Goal: Information Seeking & Learning: Learn about a topic

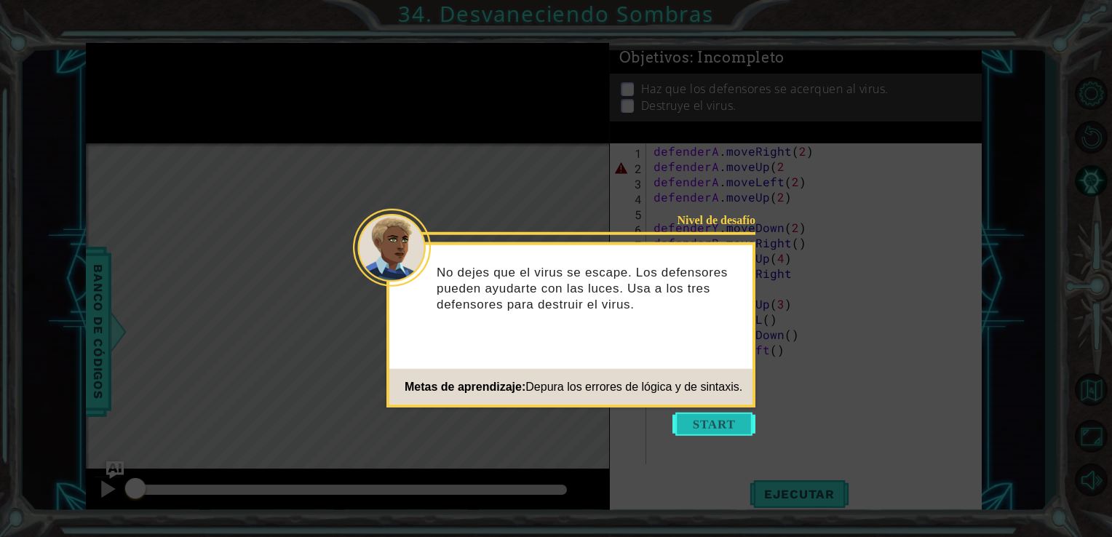
click at [717, 422] on button "Start" at bounding box center [714, 424] width 83 height 23
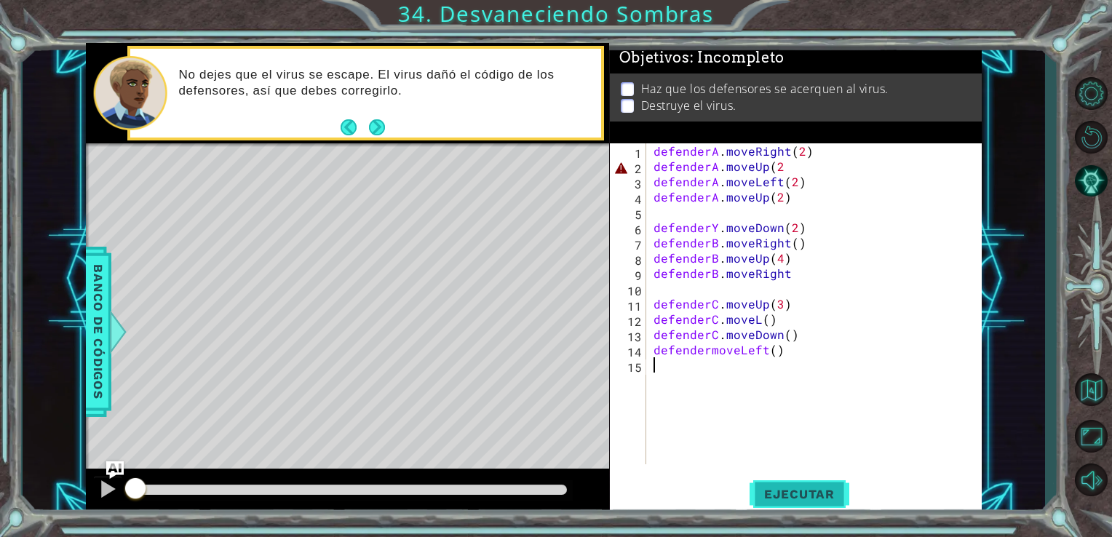
click at [817, 488] on span "Ejecutar" at bounding box center [800, 494] width 100 height 15
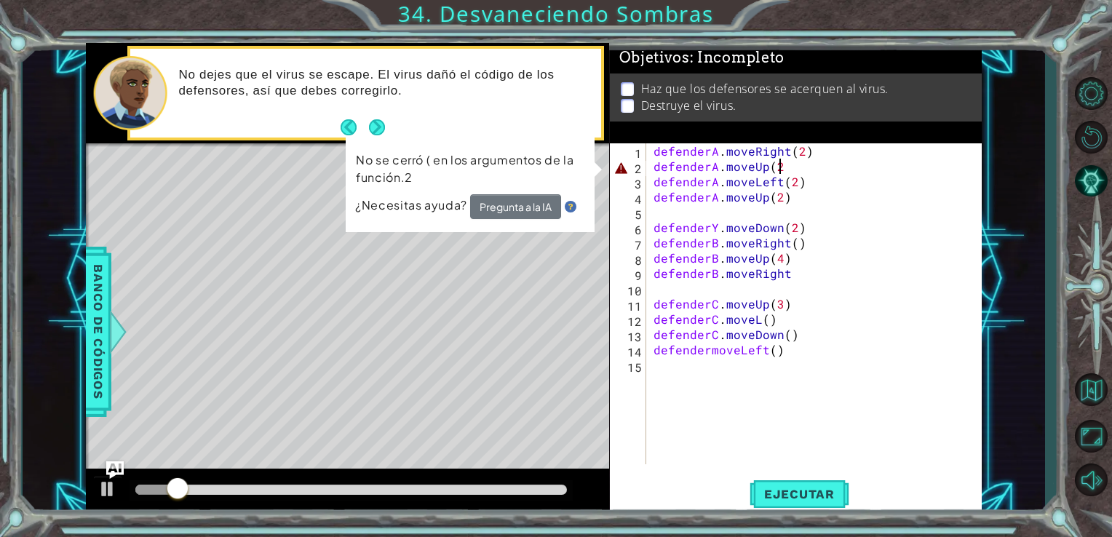
click at [780, 167] on div "defenderA . moveRight ( 2 ) defenderA . moveUp ( 2 defenderA . moveLeft ( 2 ) d…" at bounding box center [819, 319] width 336 height 352
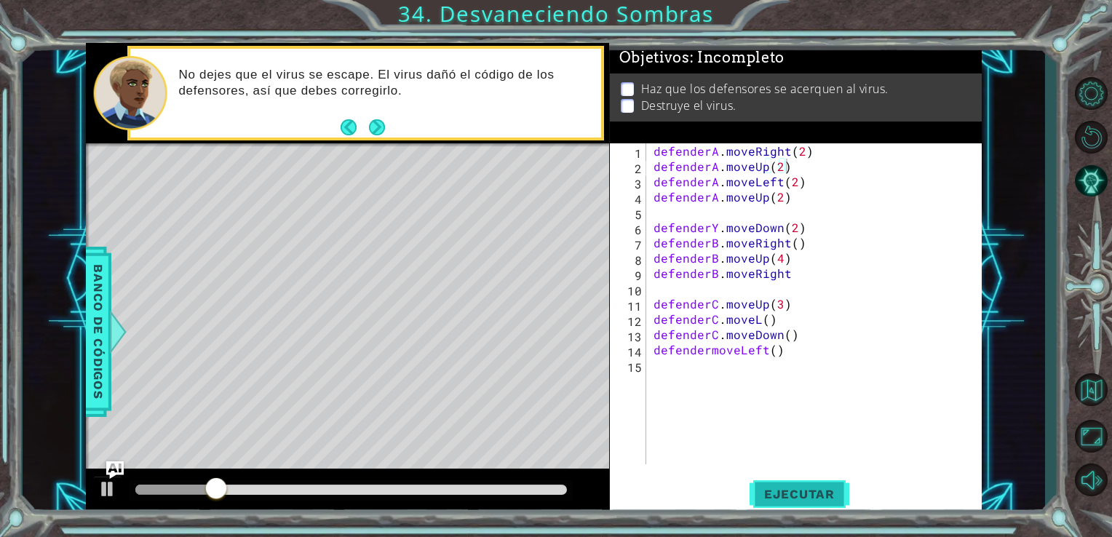
click at [793, 486] on button "Ejecutar" at bounding box center [800, 493] width 100 height 37
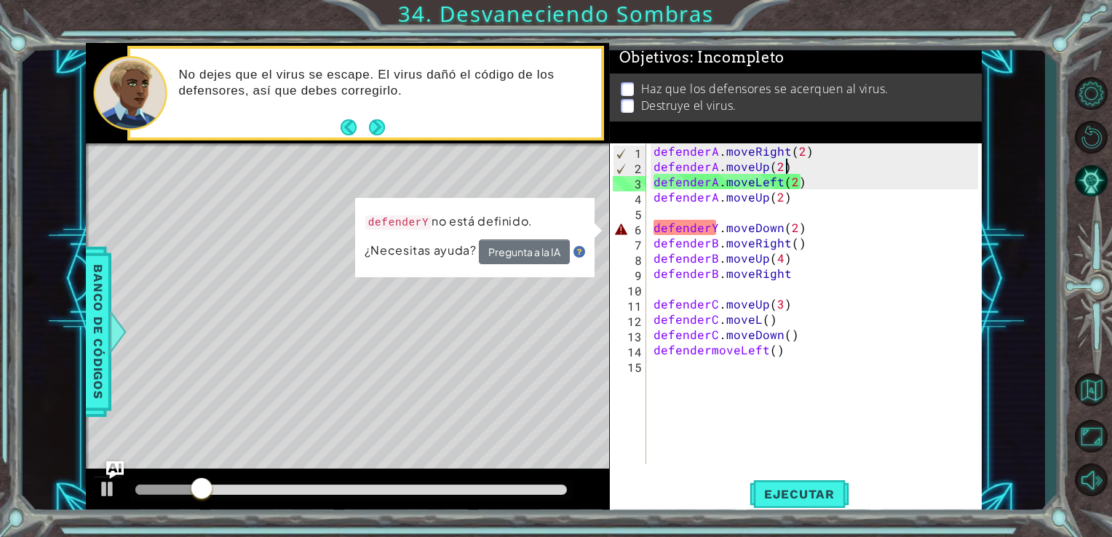
click at [713, 228] on div "defenderA . moveRight ( 2 ) defenderA . moveUp ( 2 ) defenderA . moveLeft ( 2 )…" at bounding box center [819, 319] width 336 height 352
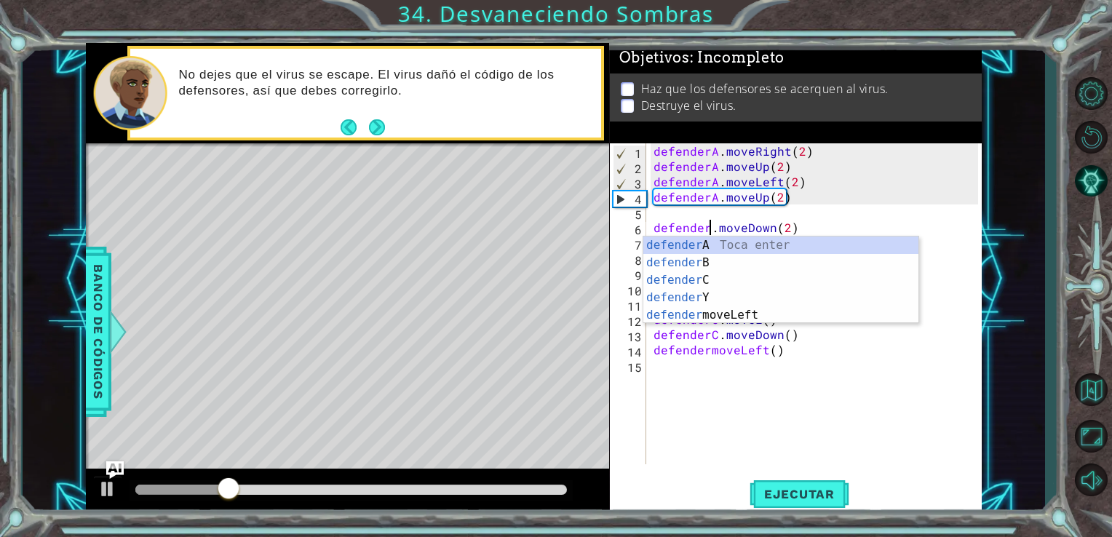
scroll to position [0, 4]
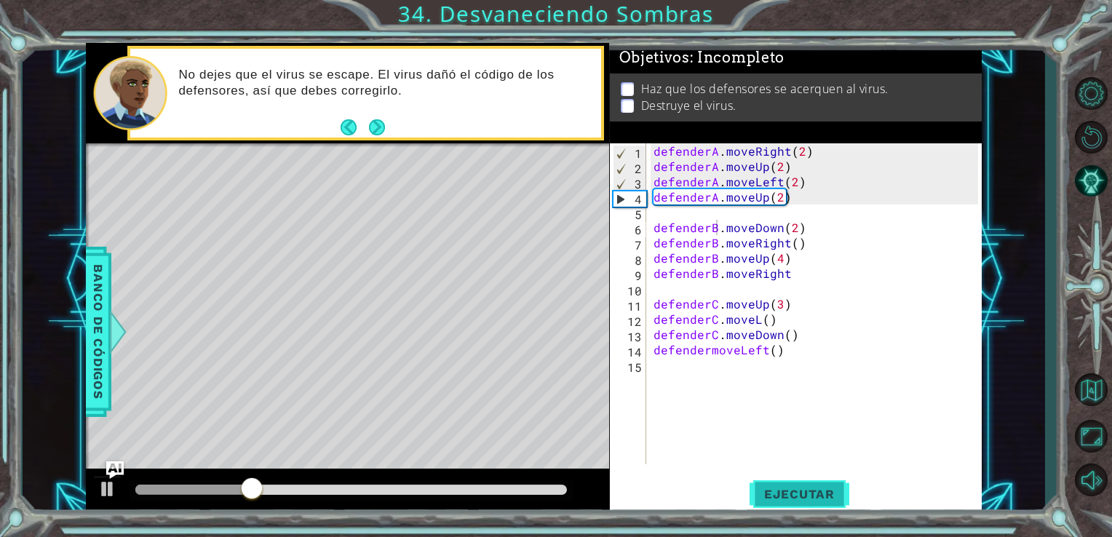
click at [779, 480] on button "Ejecutar" at bounding box center [800, 493] width 100 height 37
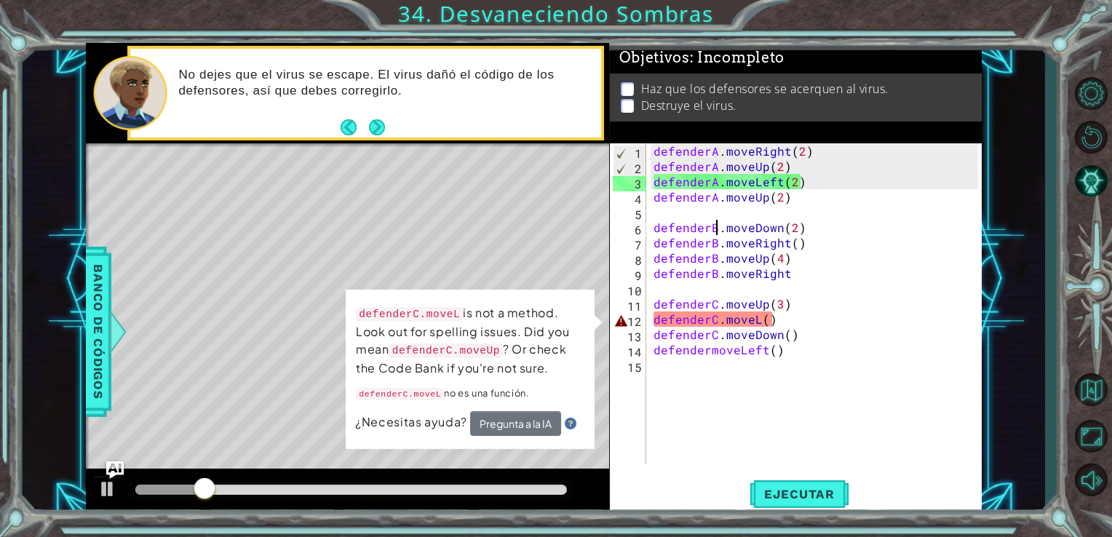
click at [756, 323] on div "defenderA . moveRight ( 2 ) defenderA . moveUp ( 2 ) defenderA . moveLeft ( 2 )…" at bounding box center [819, 319] width 336 height 352
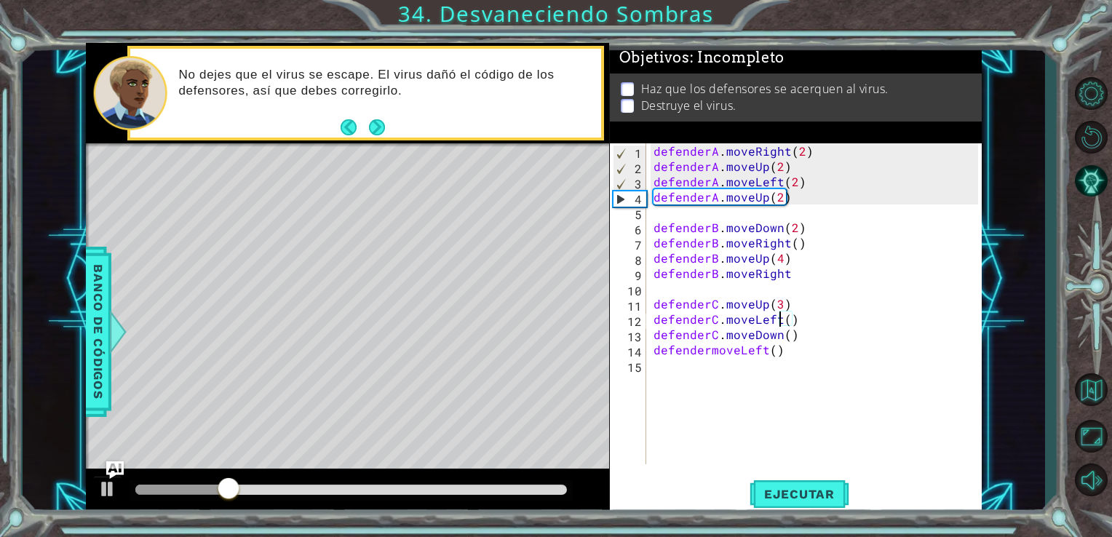
scroll to position [0, 7]
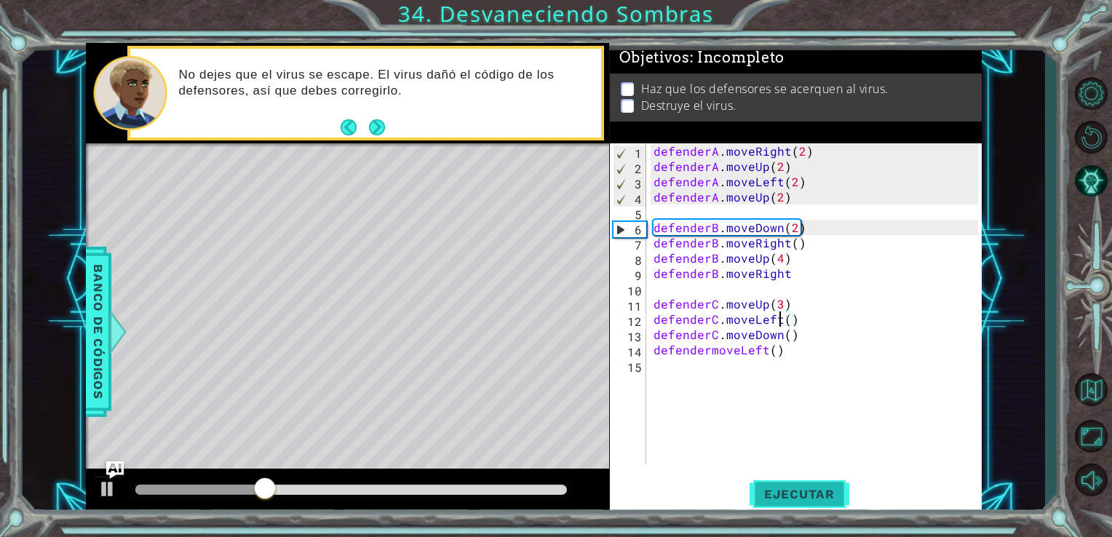
click at [793, 494] on span "Ejecutar" at bounding box center [800, 494] width 100 height 15
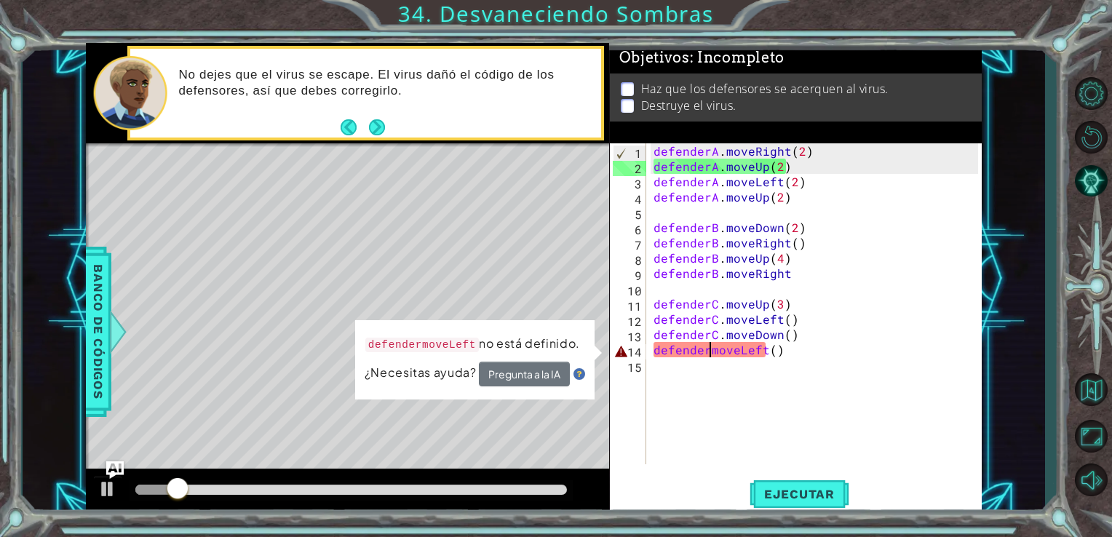
click at [709, 351] on div "defenderA . moveRight ( 2 ) defenderA . moveUp ( 2 ) defenderA . moveLeft ( 2 )…" at bounding box center [819, 319] width 336 height 352
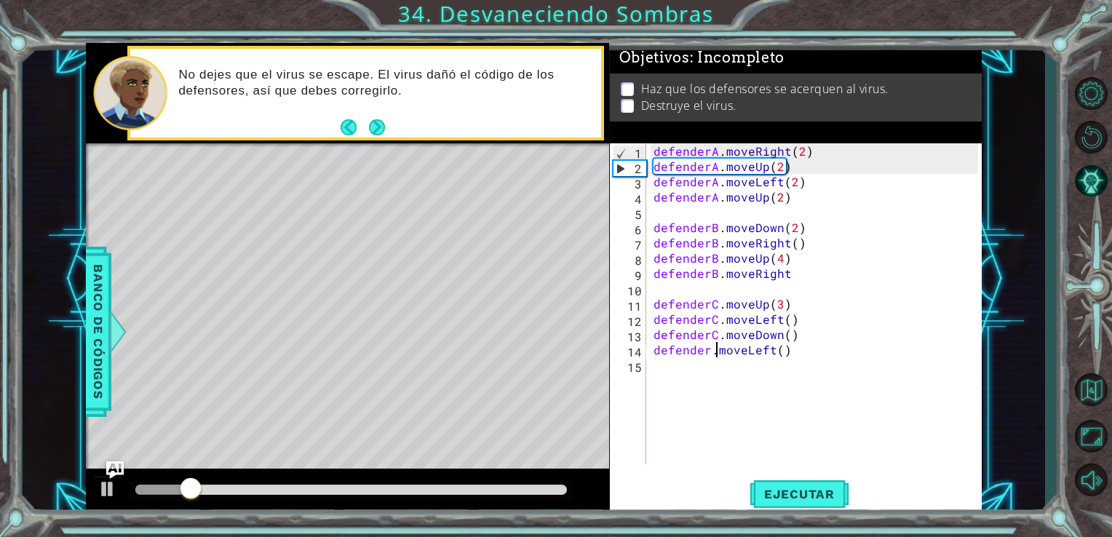
scroll to position [0, 4]
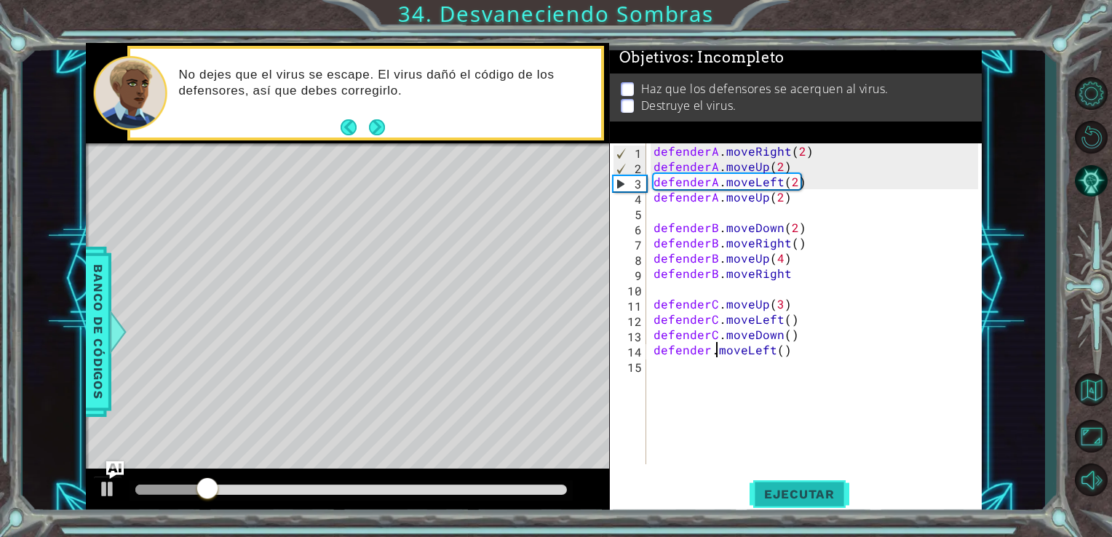
click at [783, 491] on span "Ejecutar" at bounding box center [800, 494] width 100 height 15
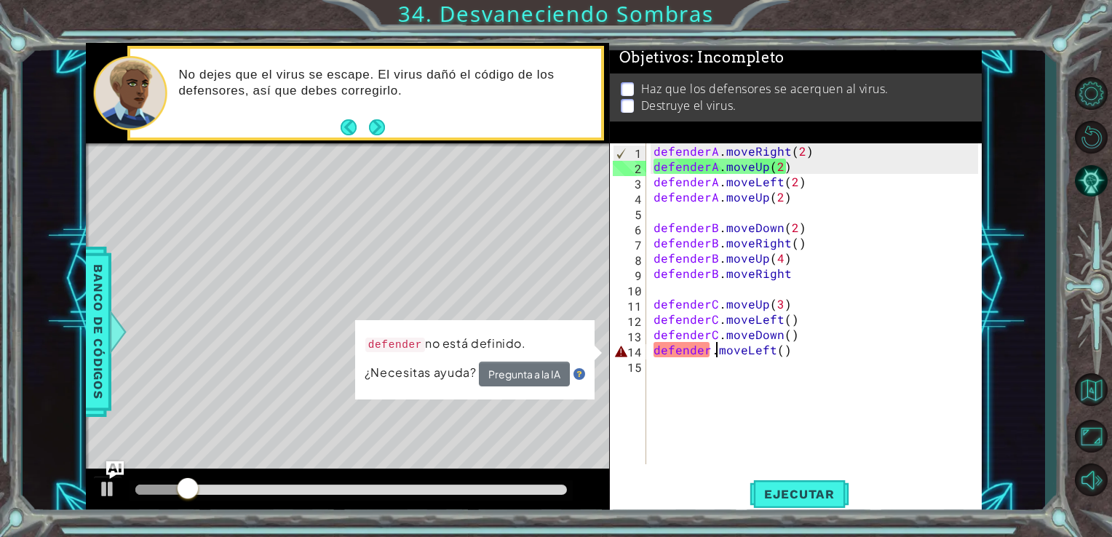
click at [710, 348] on div "defenderA . moveRight ( 2 ) defenderA . moveUp ( 2 ) defenderA . moveLeft ( 2 )…" at bounding box center [819, 319] width 336 height 352
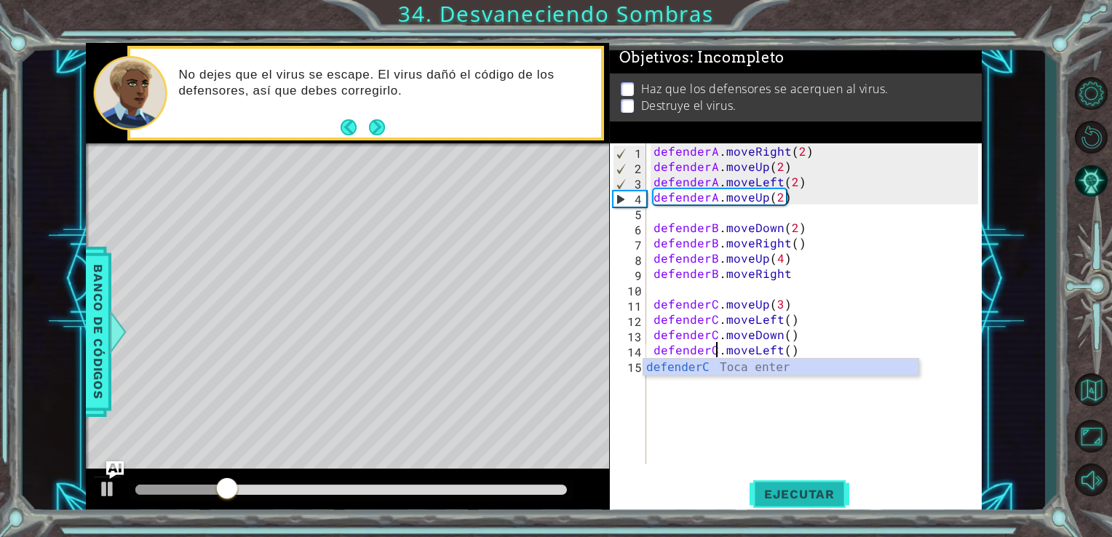
click at [794, 494] on span "Ejecutar" at bounding box center [800, 494] width 100 height 15
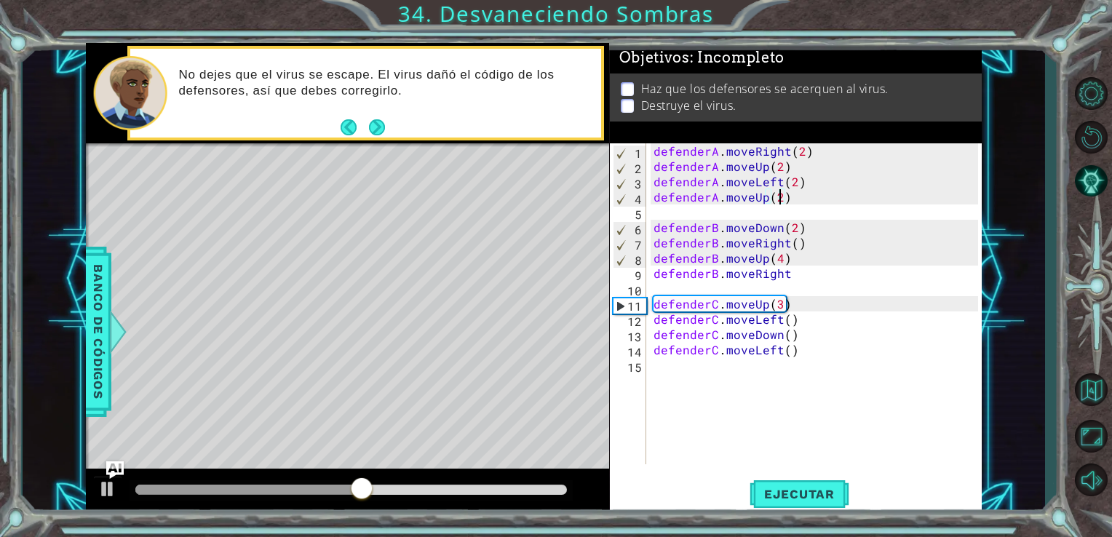
click at [777, 201] on div "defenderA . moveRight ( 2 ) defenderA . moveUp ( 2 ) defenderA . moveLeft ( 2 )…" at bounding box center [819, 319] width 336 height 352
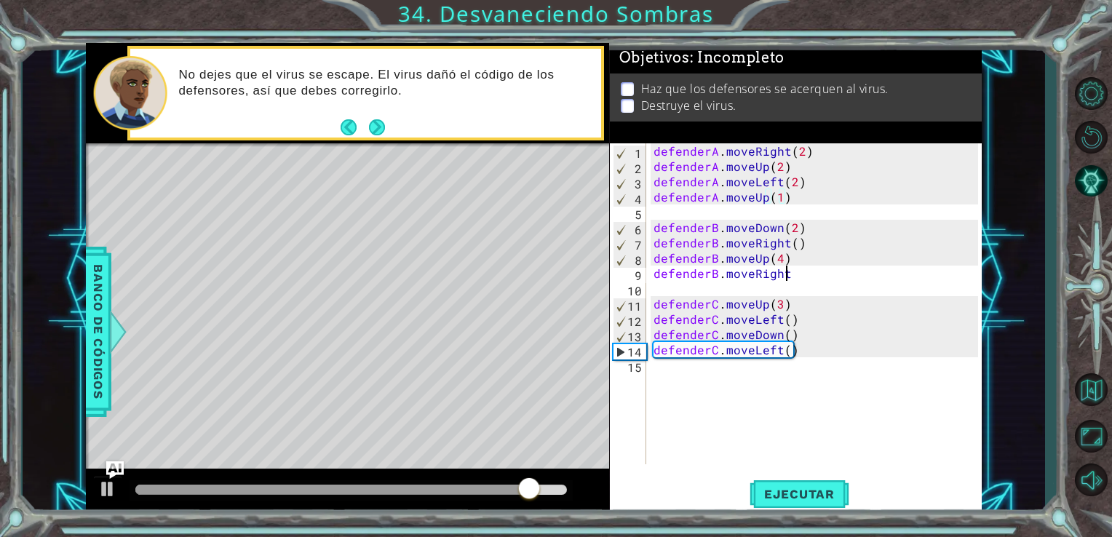
click at [786, 272] on div "defenderA . moveRight ( 2 ) defenderA . moveUp ( 2 ) defenderA . moveLeft ( 2 )…" at bounding box center [819, 319] width 336 height 352
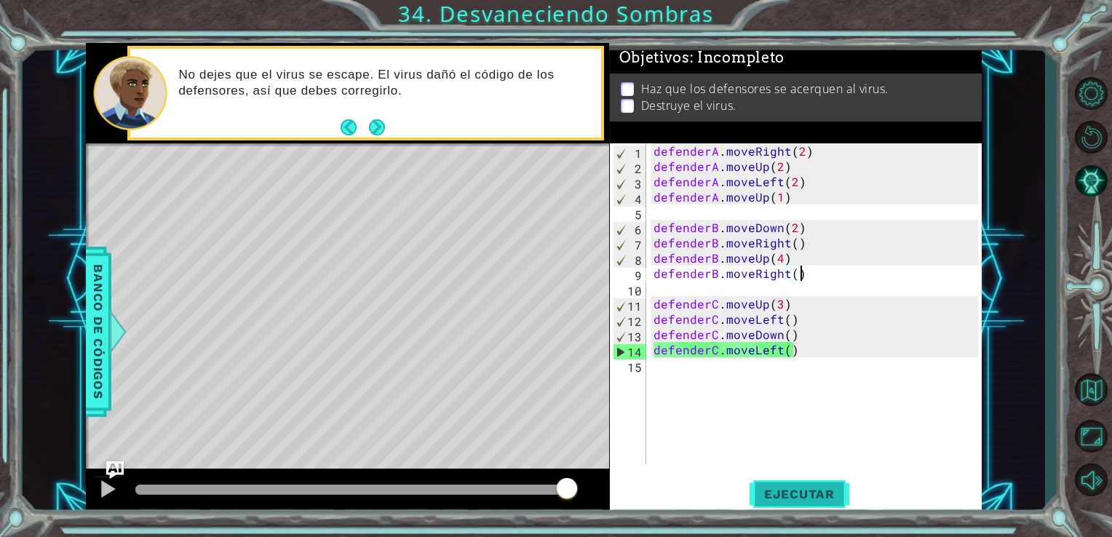
type textarea "defenderB.moveRight()"
click at [779, 497] on span "Ejecutar" at bounding box center [800, 494] width 100 height 15
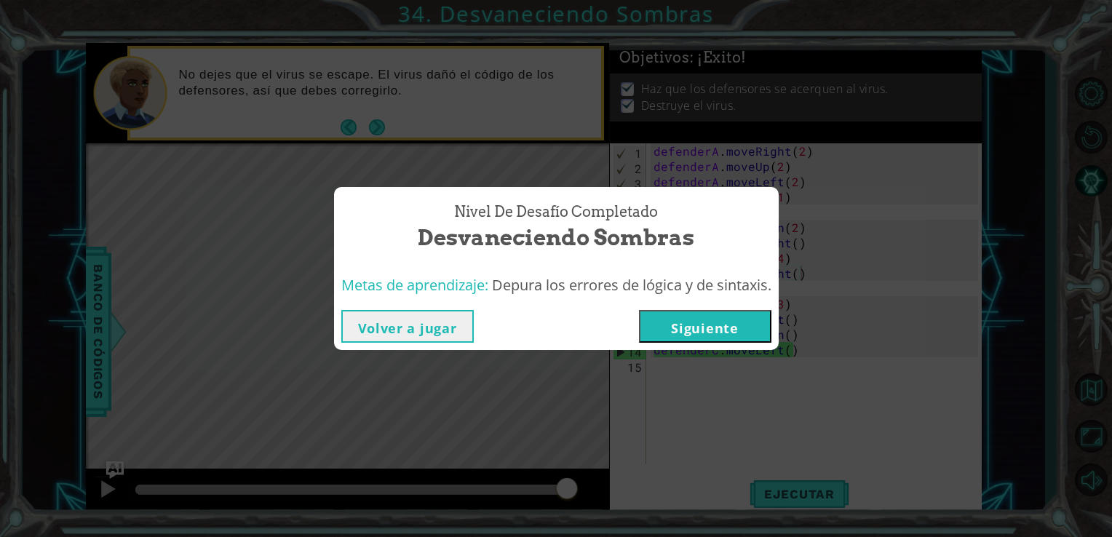
click at [679, 320] on button "Siguiente" at bounding box center [705, 326] width 132 height 33
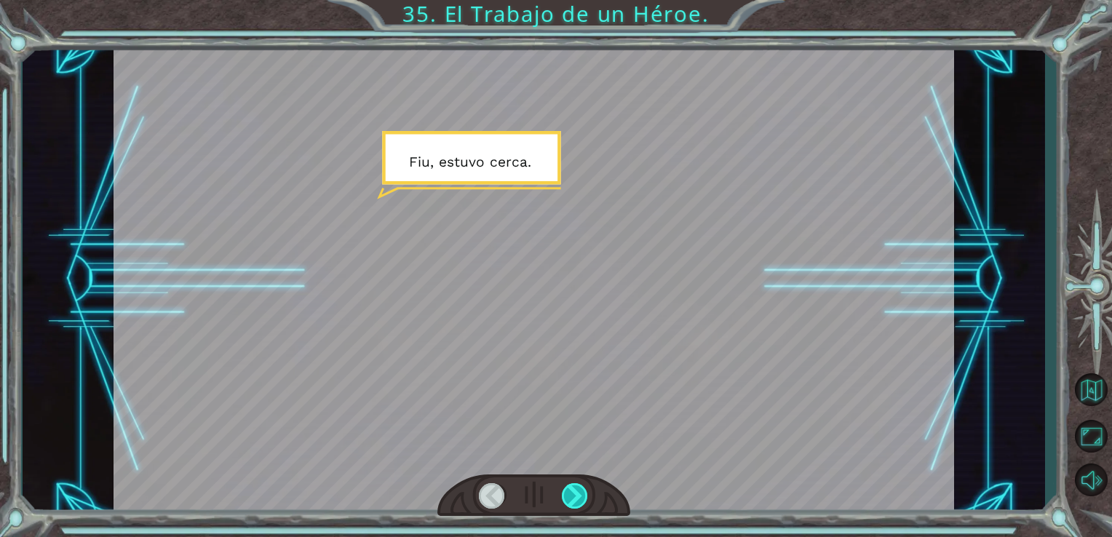
click at [566, 494] on div at bounding box center [575, 495] width 27 height 25
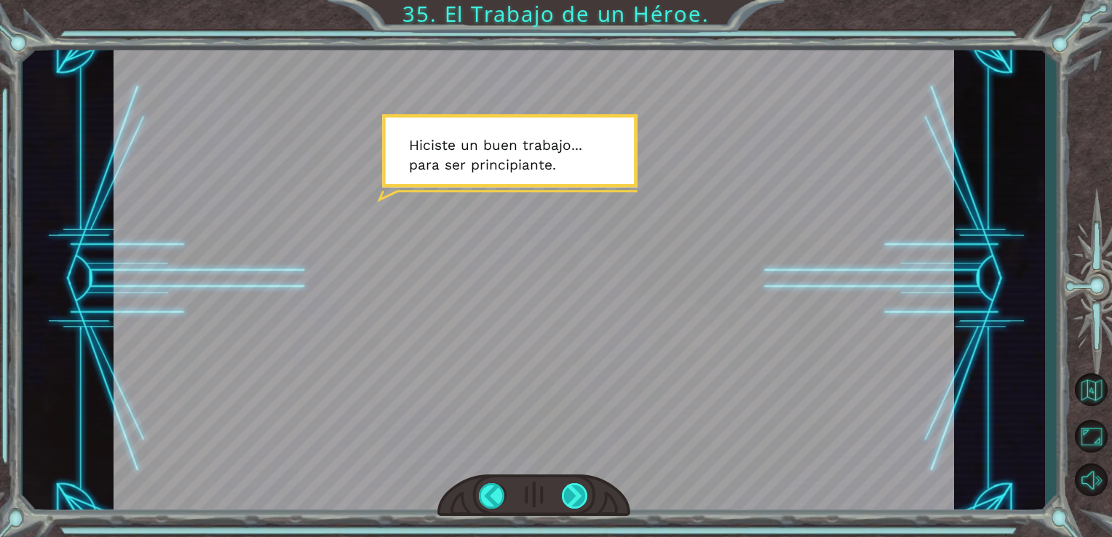
click at [566, 494] on div at bounding box center [575, 495] width 27 height 25
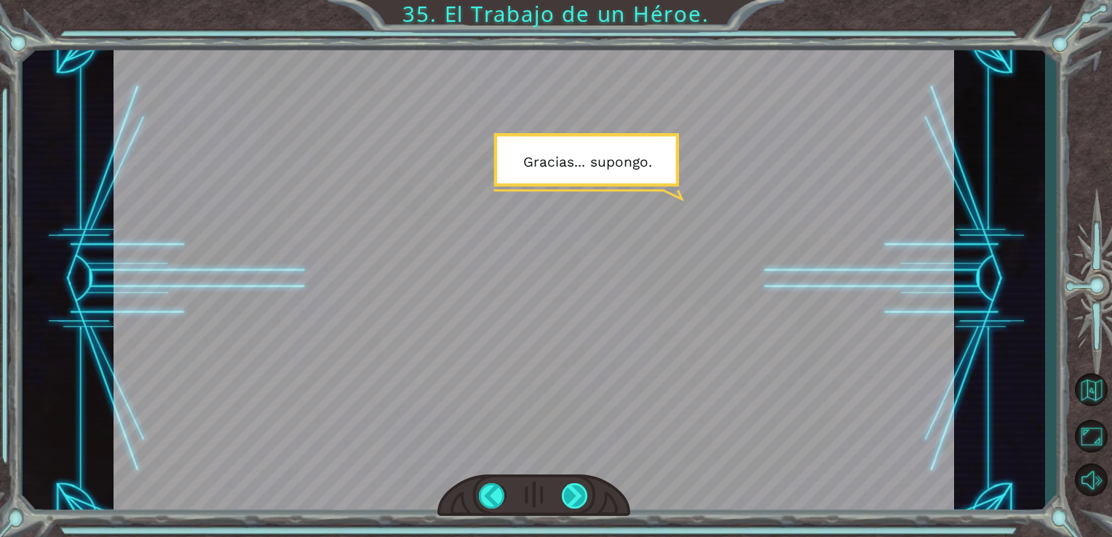
click at [566, 494] on div at bounding box center [575, 495] width 27 height 25
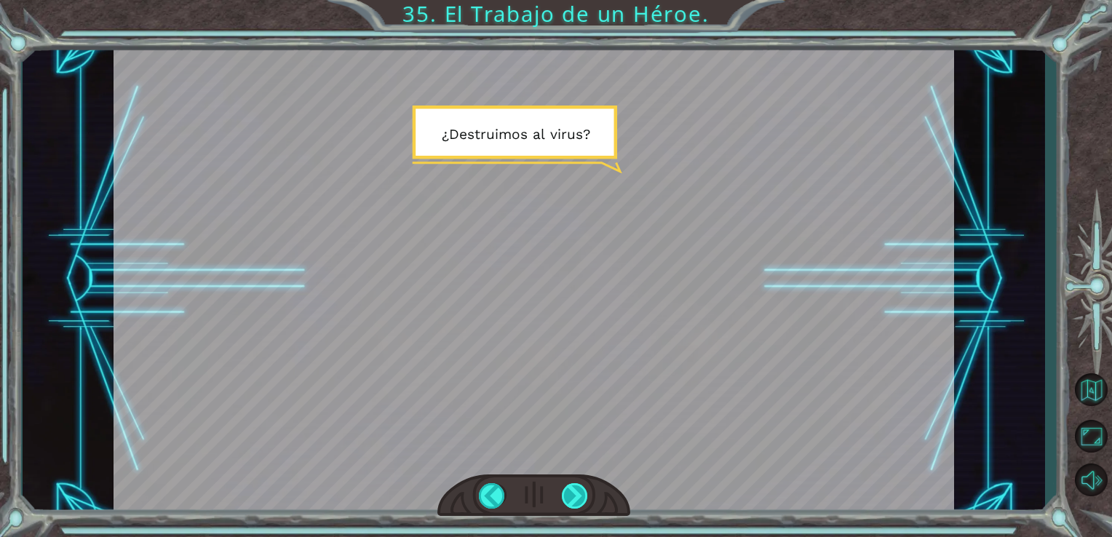
click at [566, 494] on div at bounding box center [575, 495] width 27 height 25
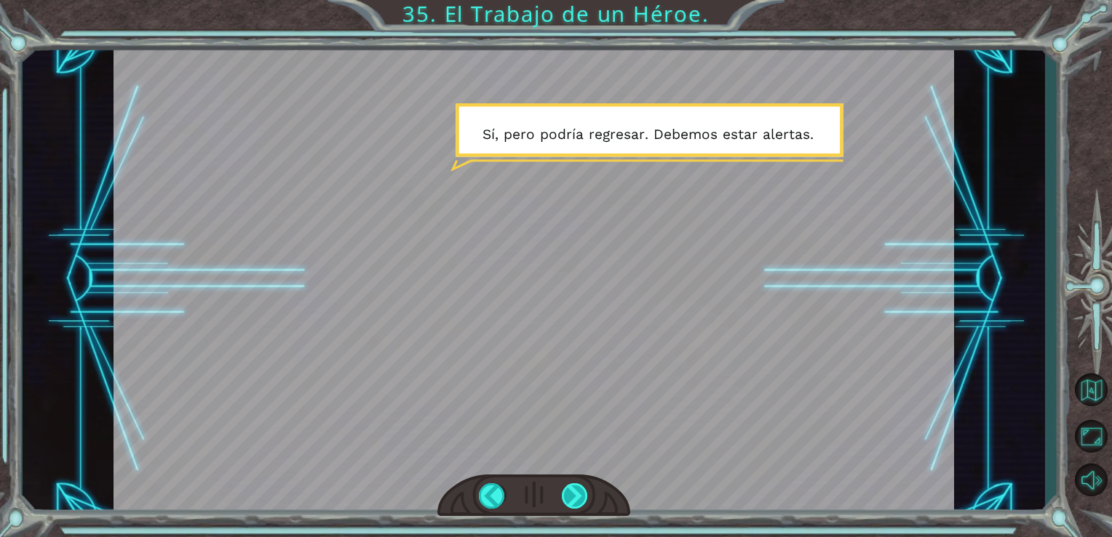
click at [566, 494] on div at bounding box center [575, 495] width 27 height 25
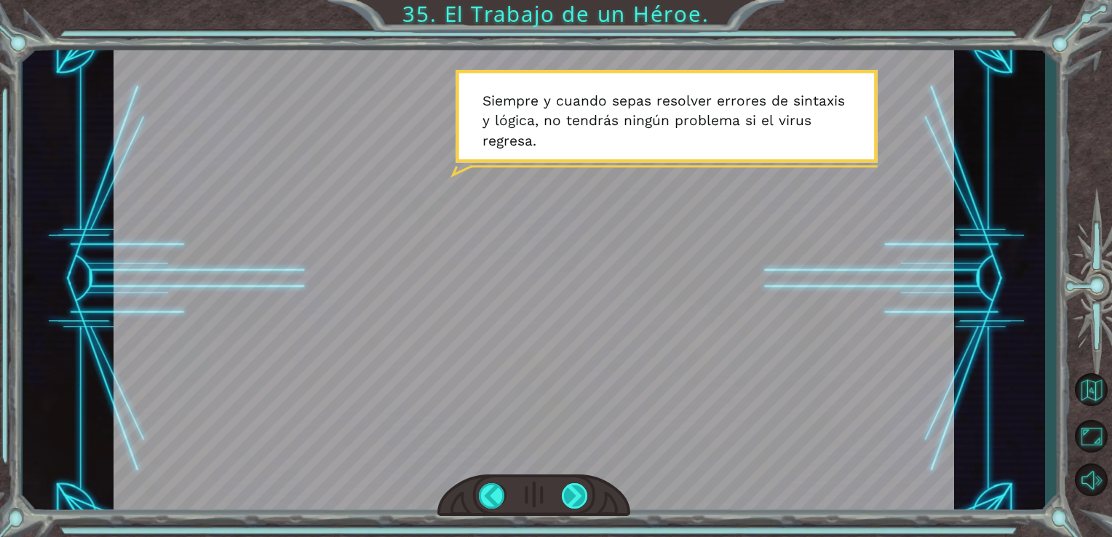
click at [573, 491] on div at bounding box center [575, 495] width 27 height 25
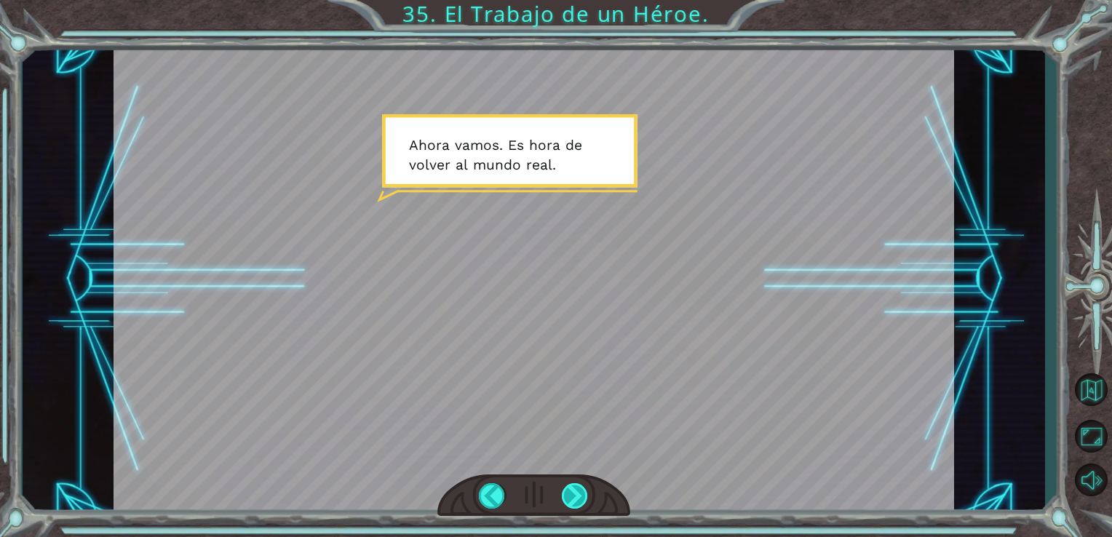
click at [573, 491] on div at bounding box center [575, 495] width 27 height 25
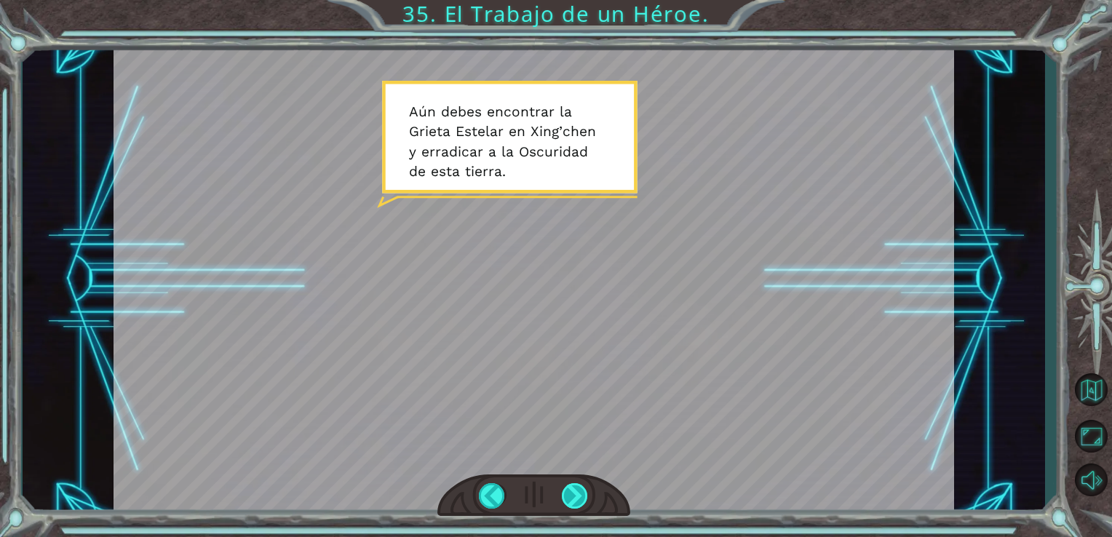
click at [571, 496] on div at bounding box center [575, 495] width 27 height 25
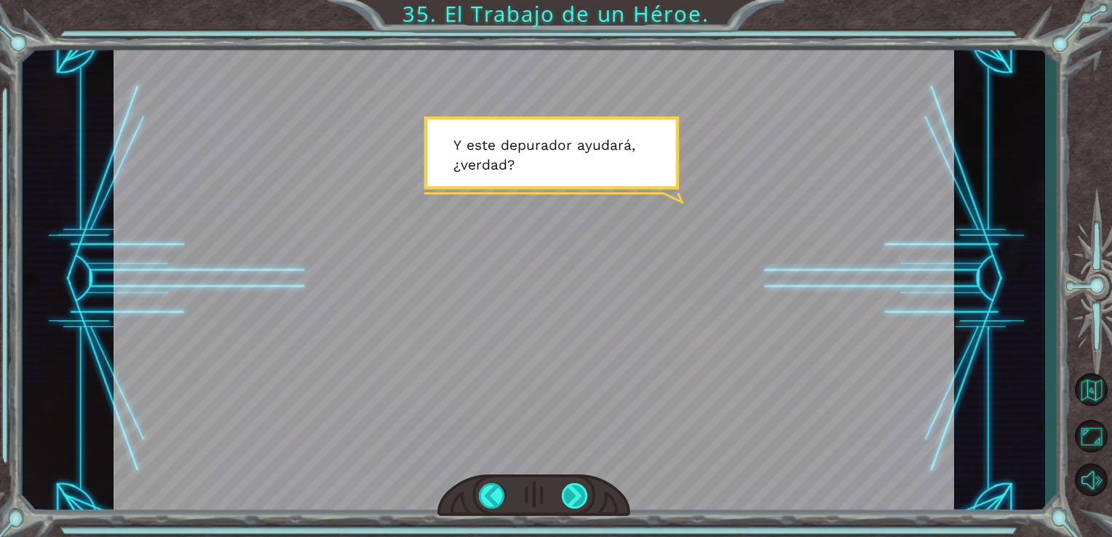
click at [569, 499] on div at bounding box center [575, 495] width 27 height 25
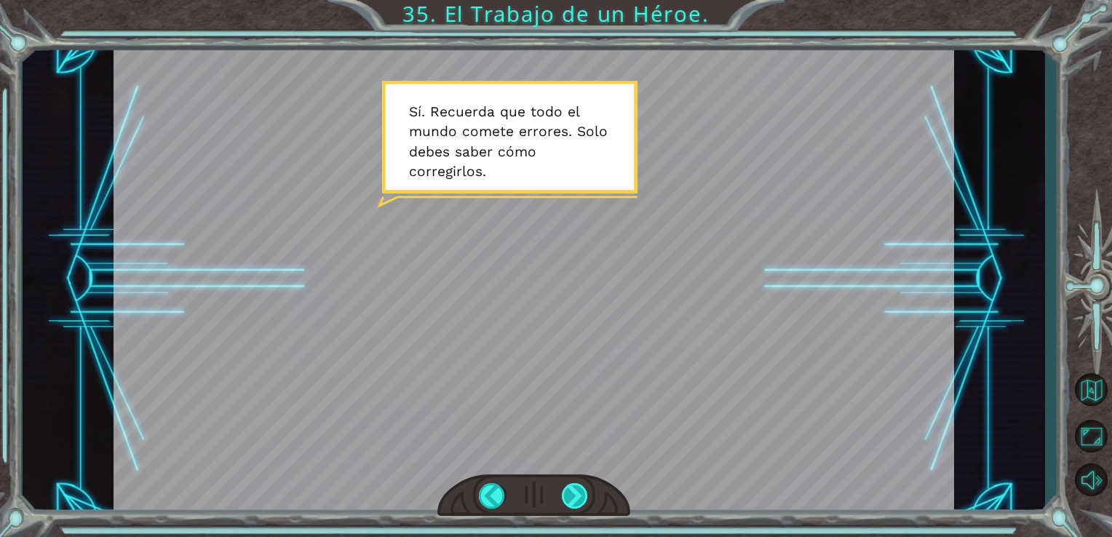
click at [574, 496] on div at bounding box center [575, 495] width 27 height 25
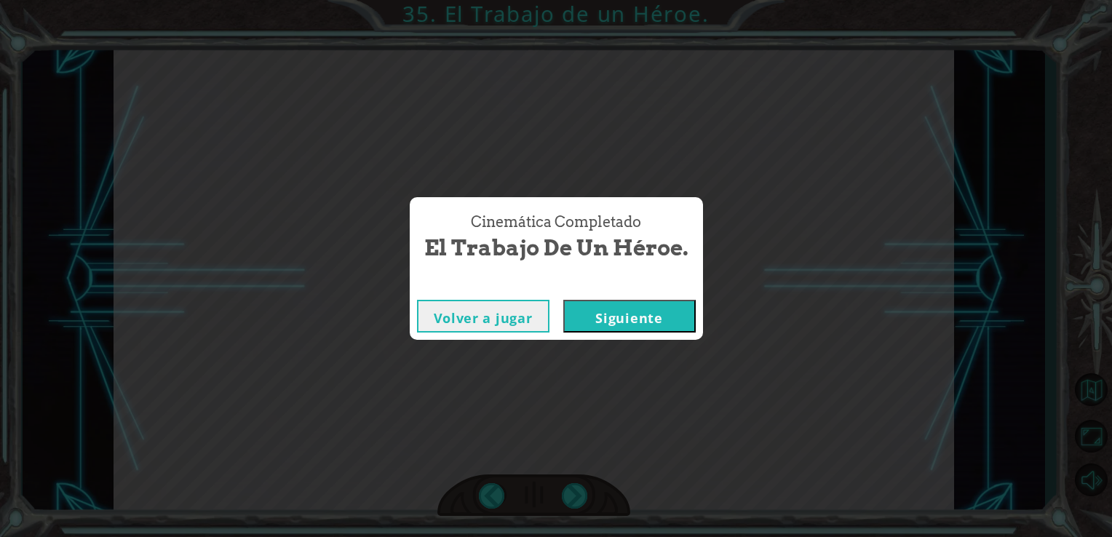
click at [645, 314] on button "Siguiente" at bounding box center [629, 316] width 132 height 33
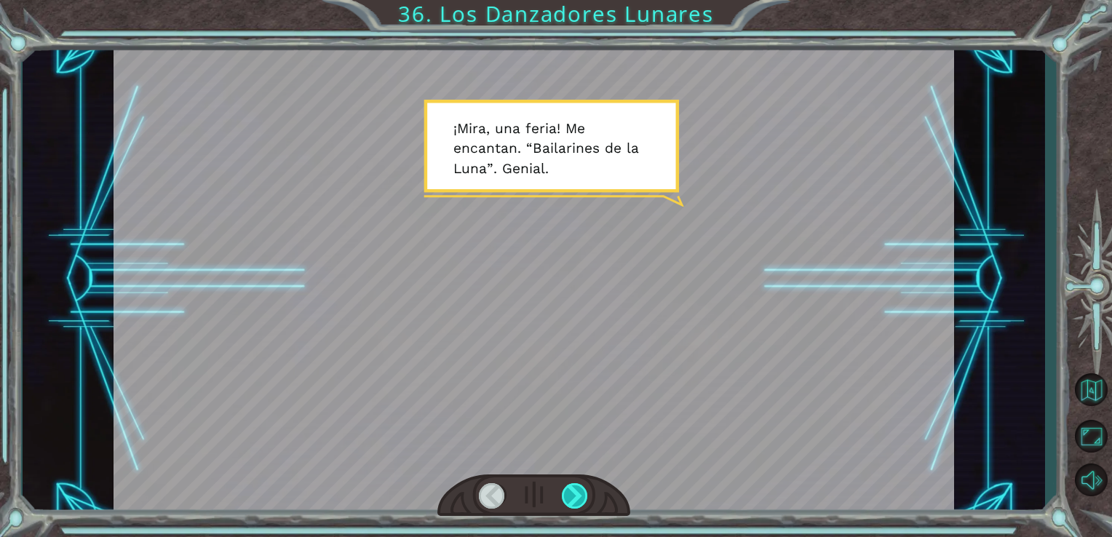
click at [572, 490] on div at bounding box center [575, 495] width 27 height 25
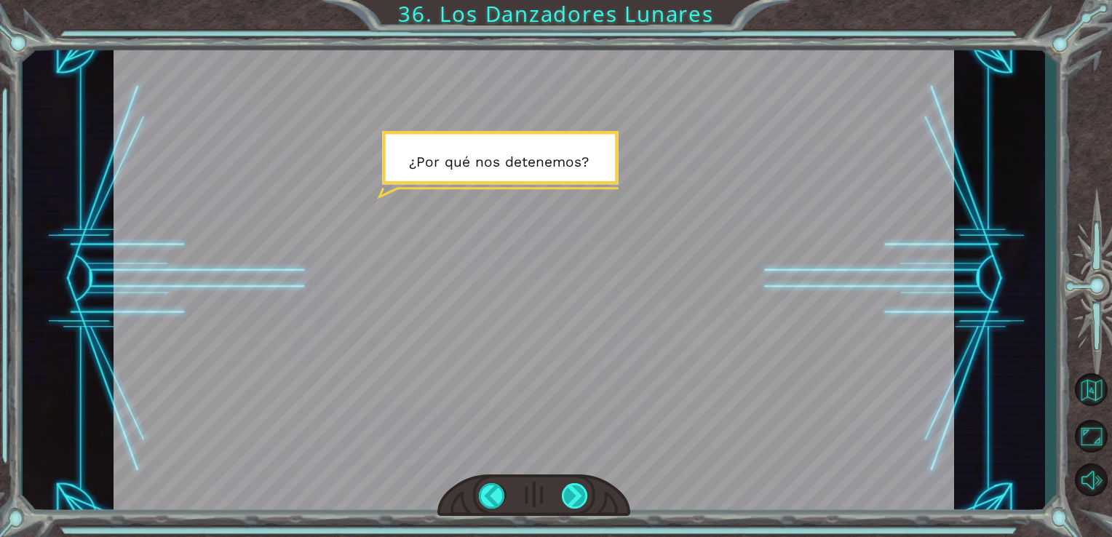
click at [572, 490] on div at bounding box center [575, 495] width 27 height 25
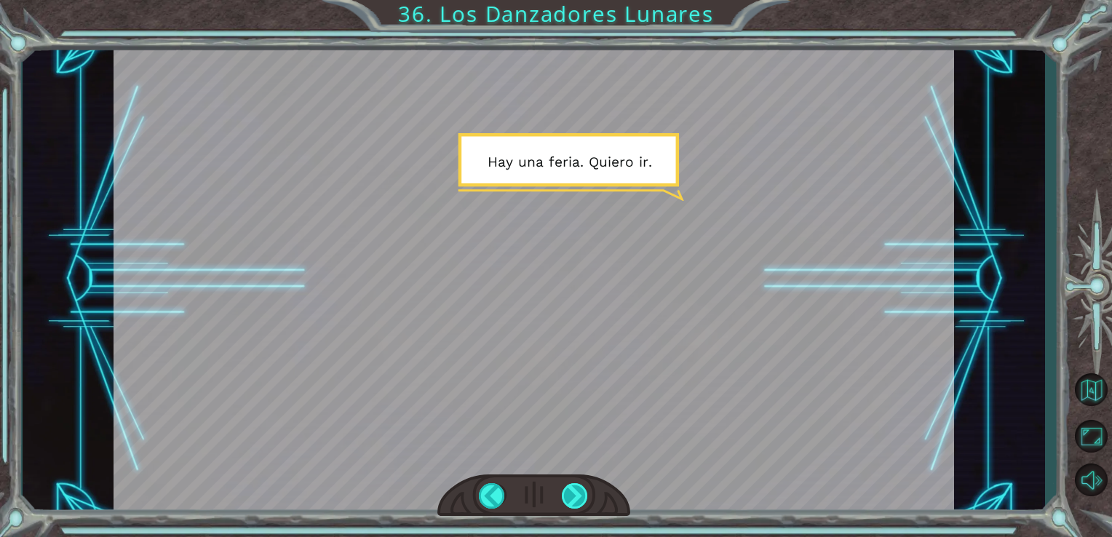
click at [572, 490] on div at bounding box center [575, 495] width 27 height 25
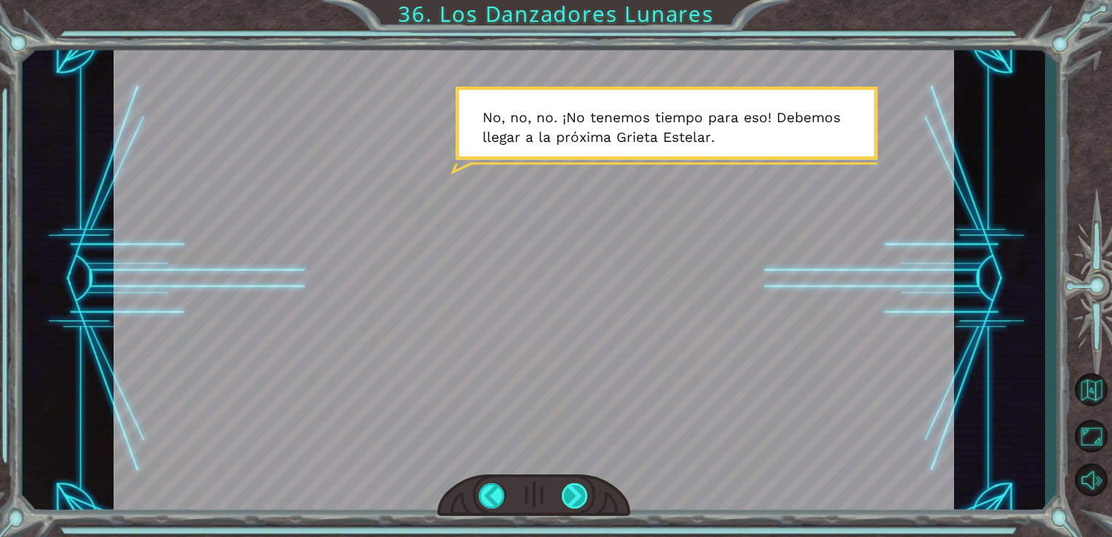
click at [571, 490] on div at bounding box center [575, 495] width 27 height 25
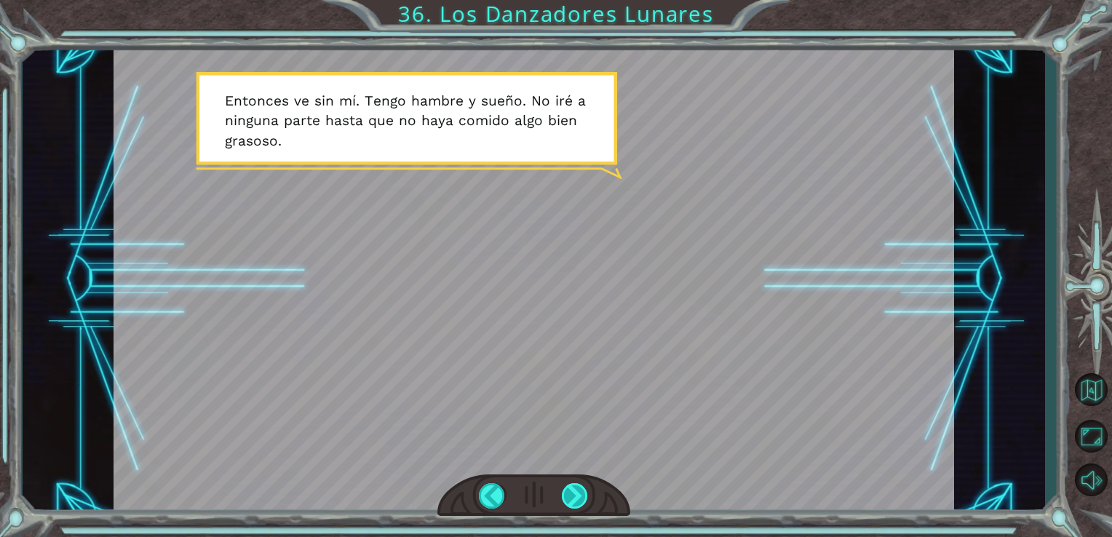
click at [569, 488] on div at bounding box center [575, 495] width 27 height 25
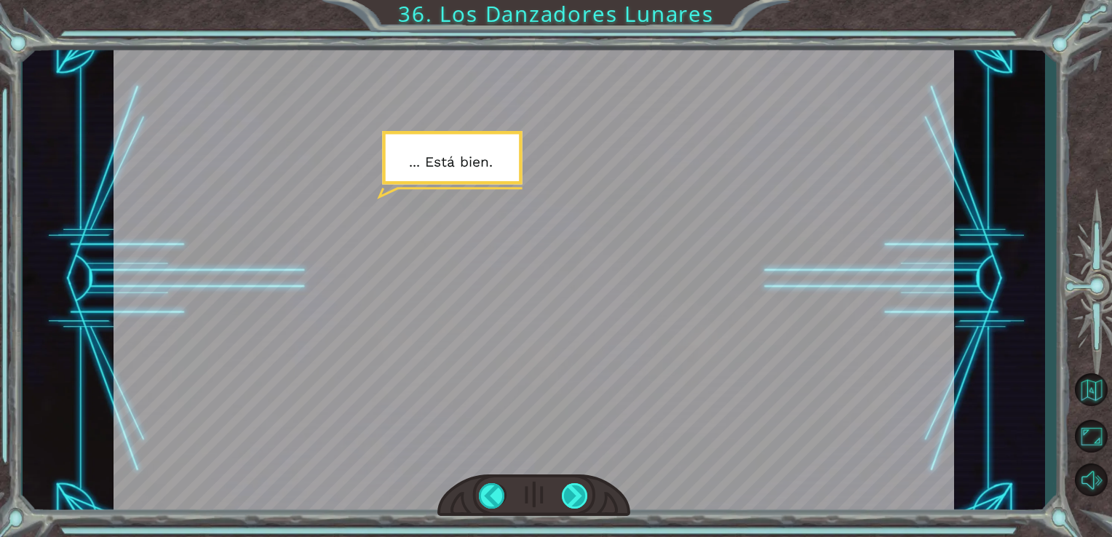
click at [569, 487] on div at bounding box center [575, 495] width 27 height 25
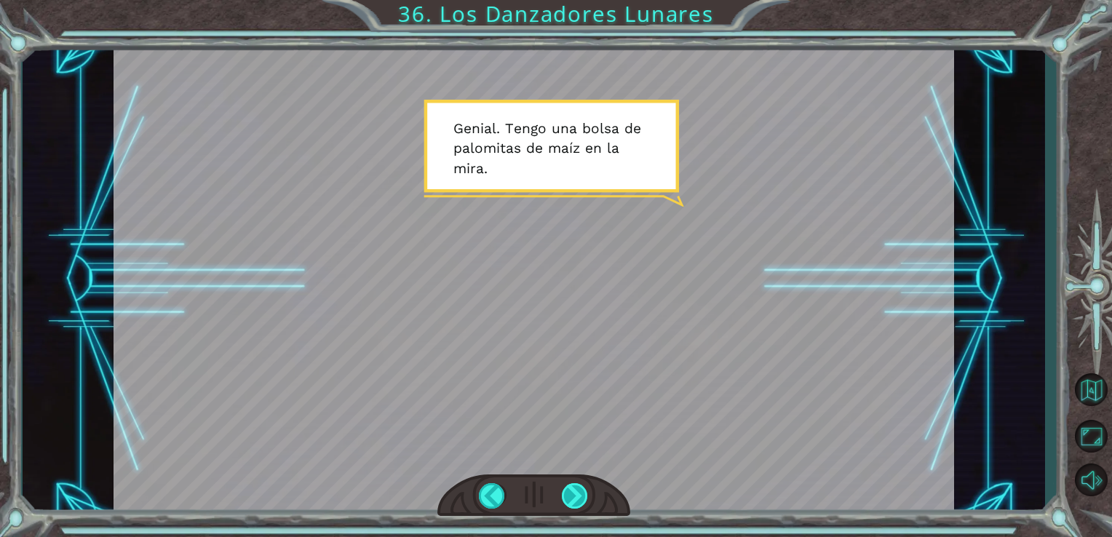
click at [577, 496] on div at bounding box center [575, 495] width 27 height 25
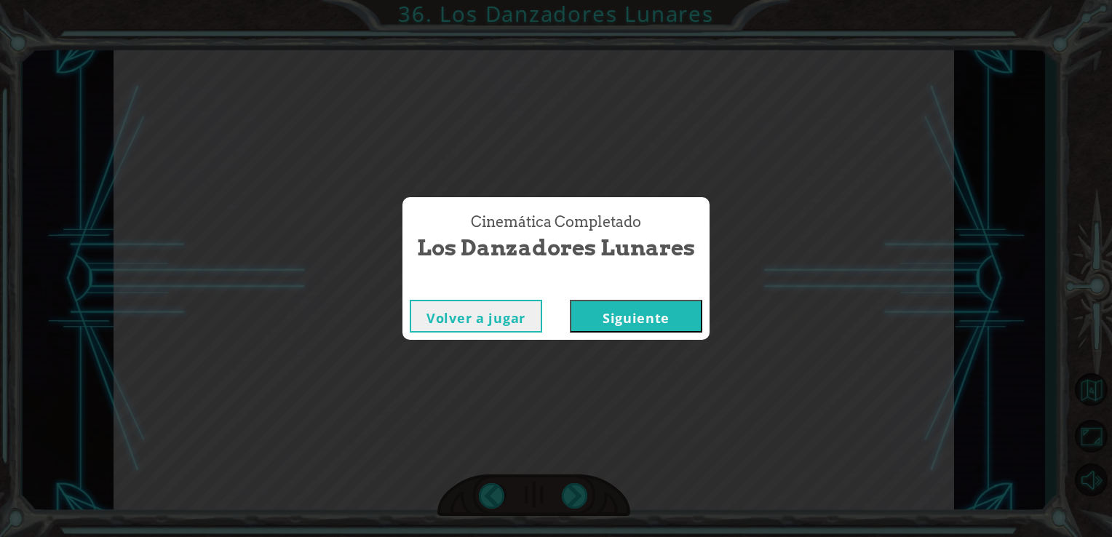
click at [652, 306] on button "Siguiente" at bounding box center [636, 316] width 132 height 33
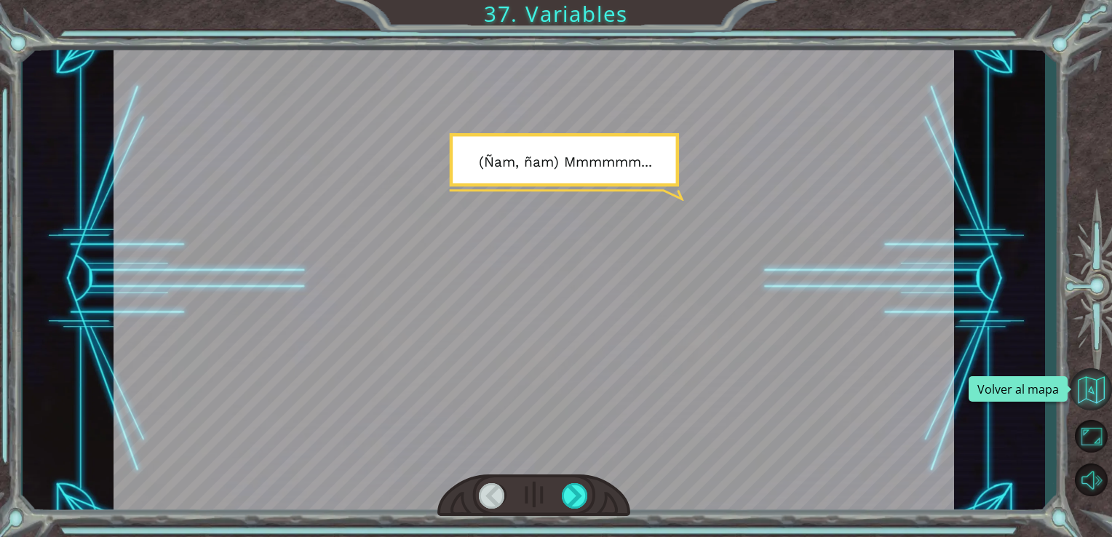
click at [1088, 380] on button "Volver al mapa" at bounding box center [1091, 389] width 42 height 42
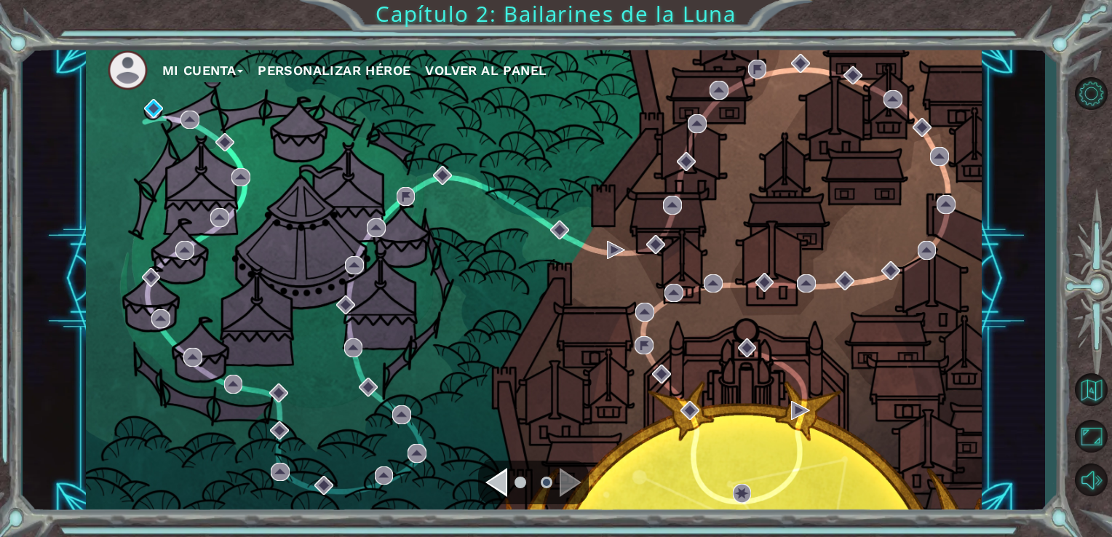
click at [496, 470] on div "Navigate to the previous page" at bounding box center [497, 482] width 22 height 29
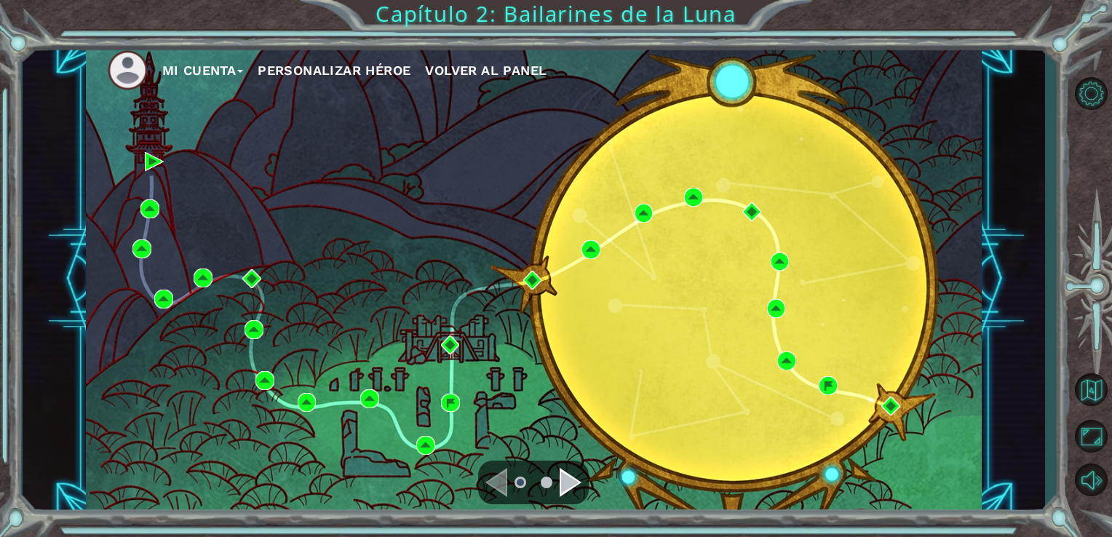
click at [562, 478] on div "Navigate to the next page" at bounding box center [571, 482] width 22 height 29
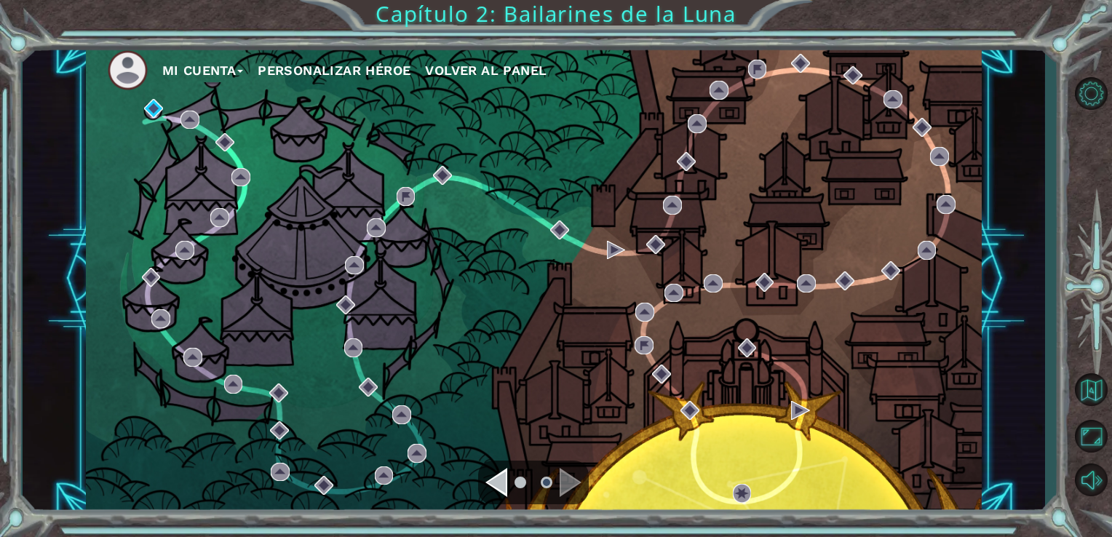
click at [140, 97] on div "Mi Cuenta Personalizar héroe Volver al panel" at bounding box center [534, 279] width 897 height 472
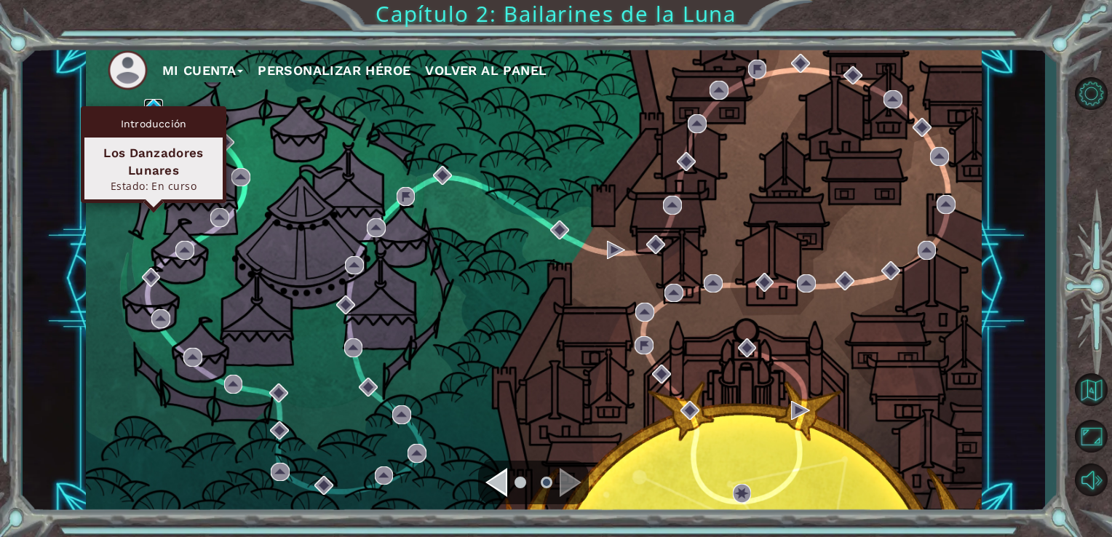
click at [149, 105] on img at bounding box center [153, 108] width 19 height 19
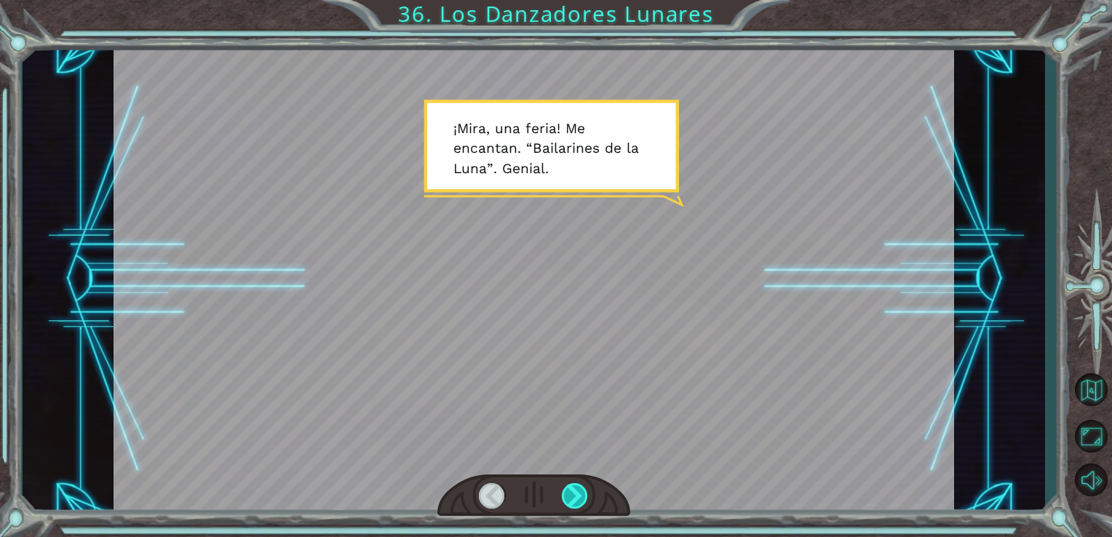
click at [569, 486] on div at bounding box center [575, 495] width 27 height 25
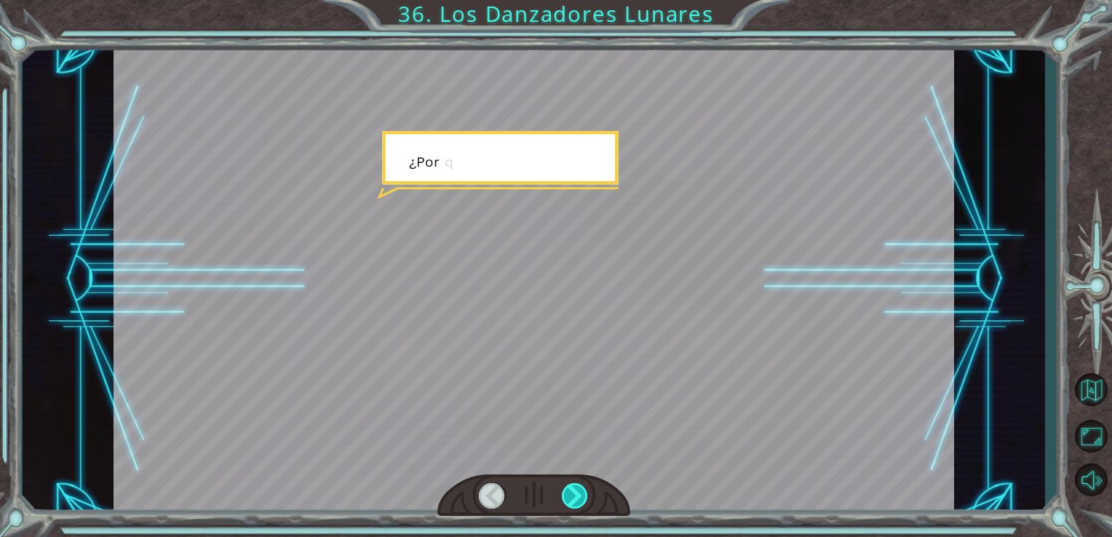
click at [573, 485] on div at bounding box center [575, 495] width 27 height 25
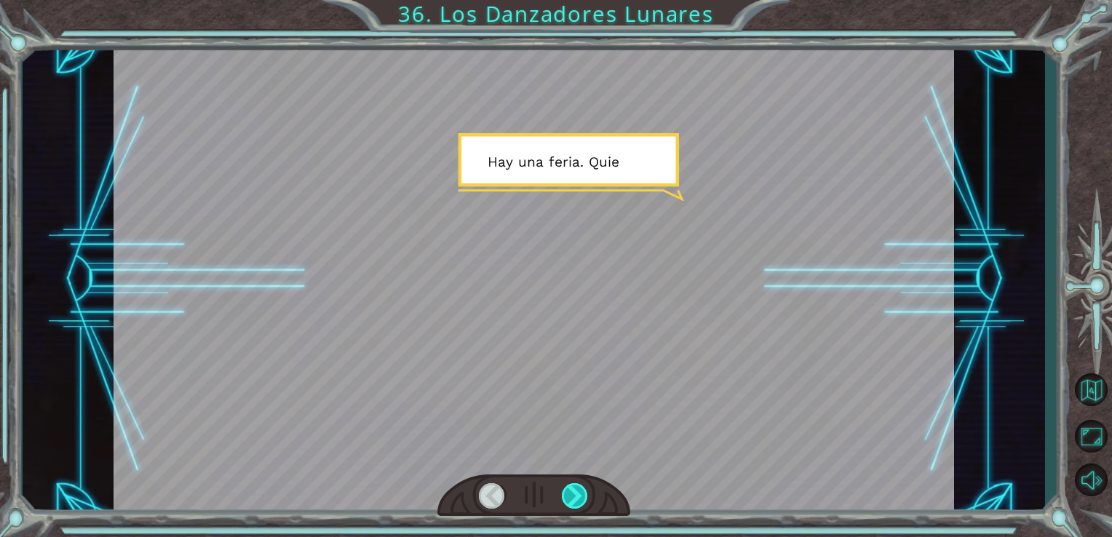
click at [573, 485] on div at bounding box center [575, 495] width 27 height 25
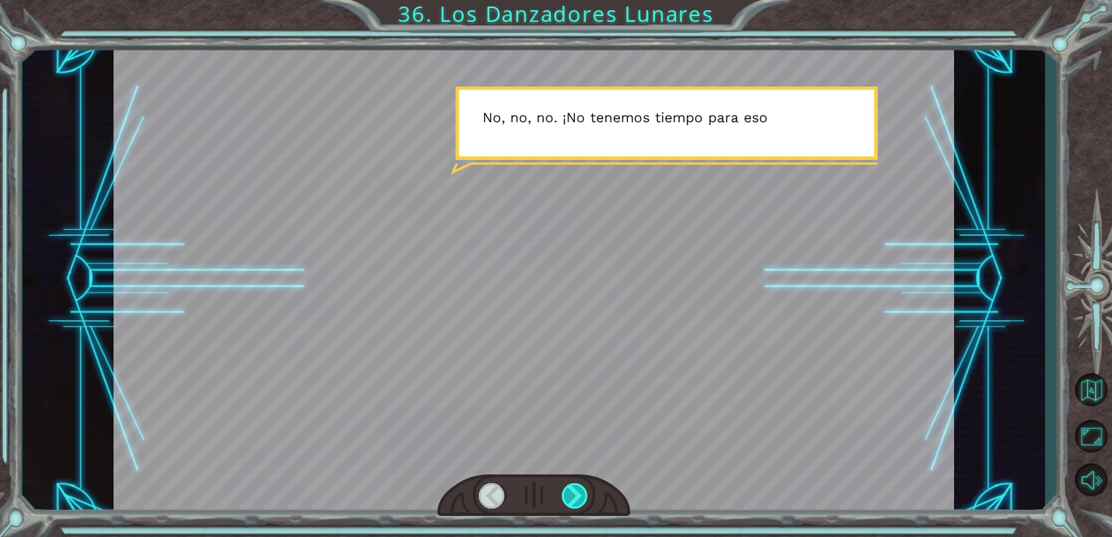
click at [573, 485] on div at bounding box center [575, 495] width 27 height 25
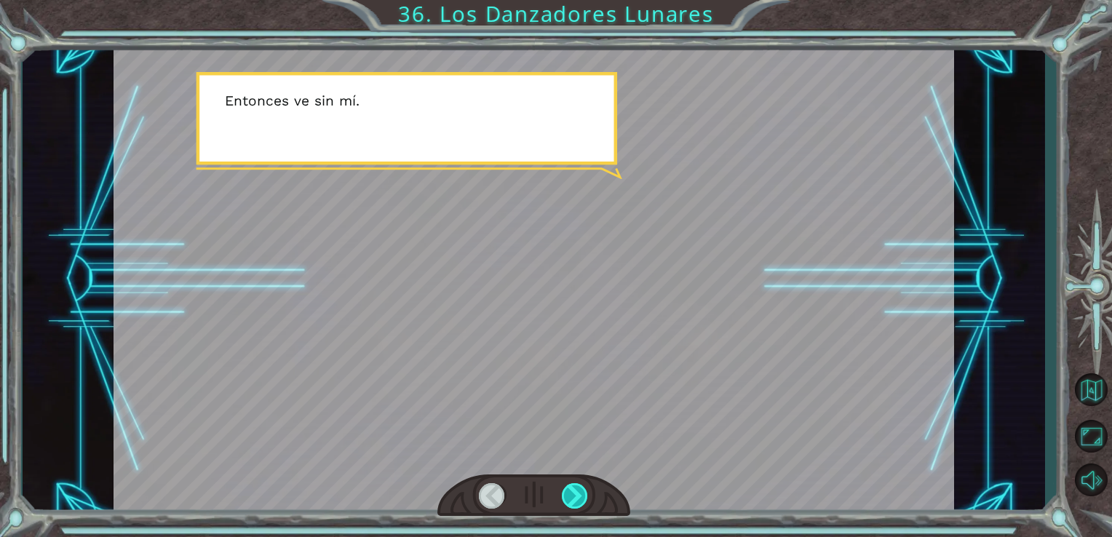
click at [573, 485] on div at bounding box center [575, 495] width 27 height 25
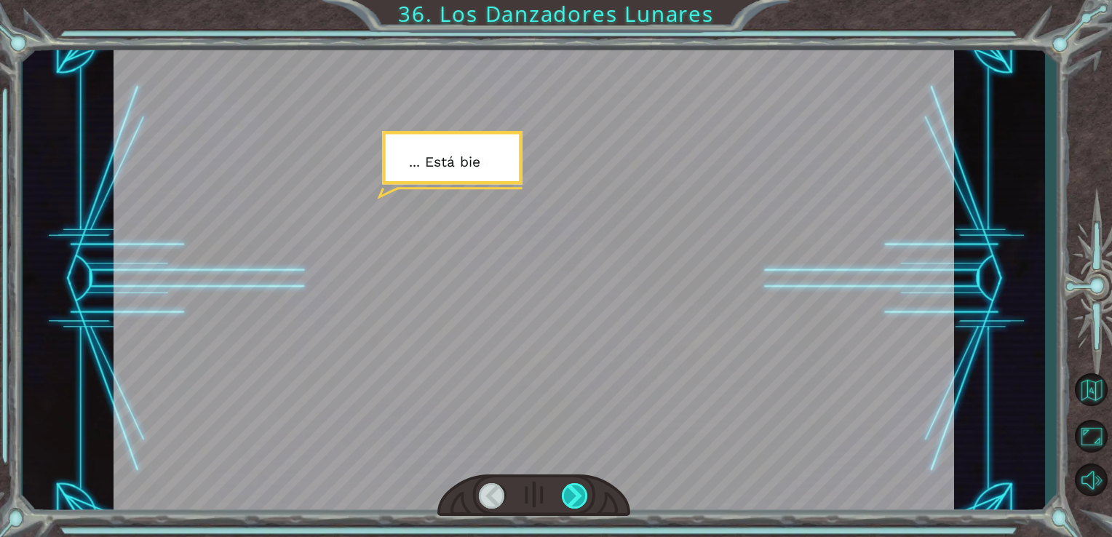
click at [573, 485] on div at bounding box center [575, 495] width 27 height 25
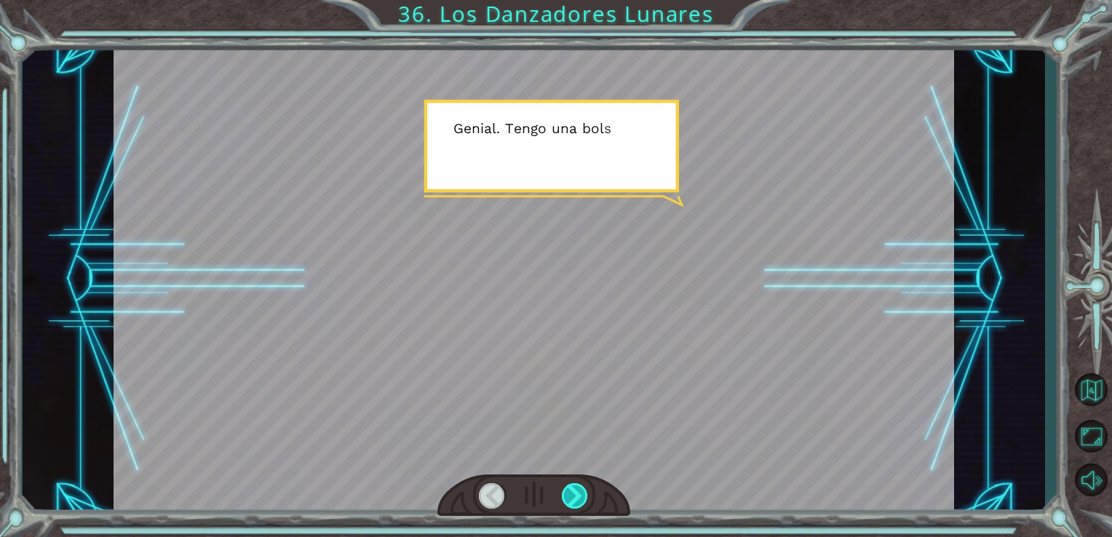
click at [573, 485] on div at bounding box center [575, 495] width 27 height 25
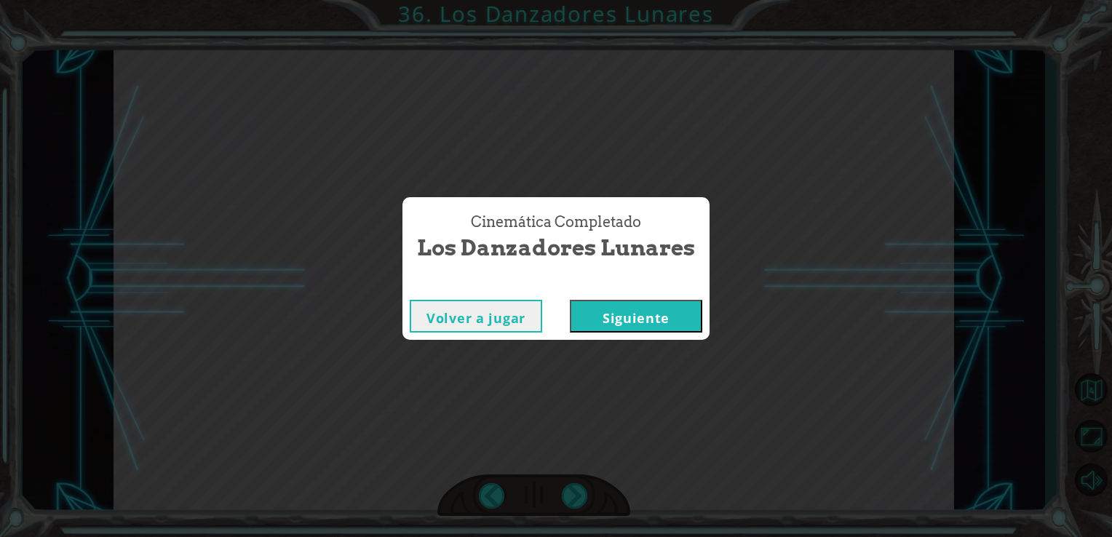
click at [597, 315] on button "Siguiente" at bounding box center [636, 316] width 132 height 33
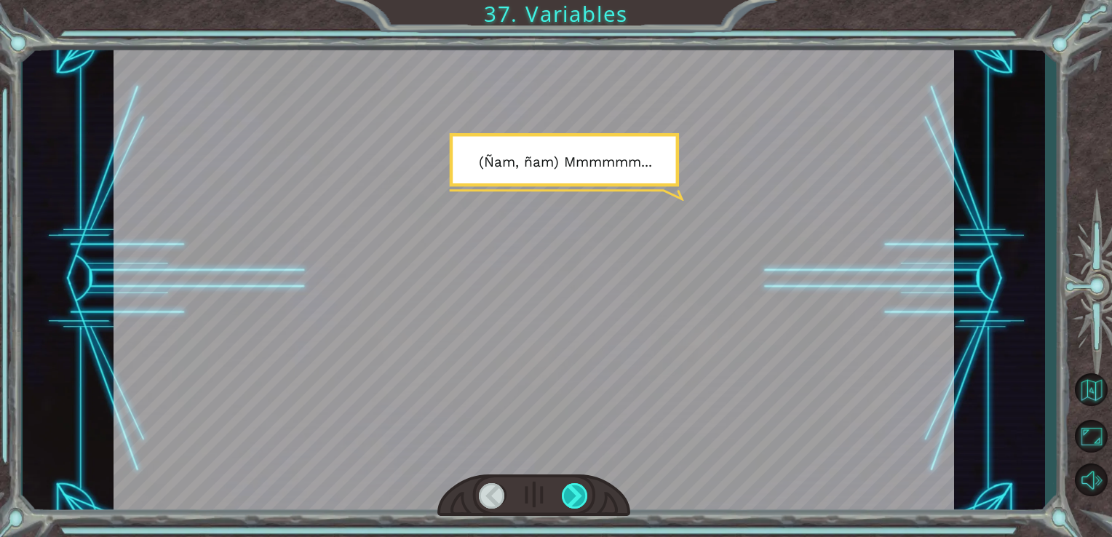
click at [582, 496] on div at bounding box center [575, 495] width 27 height 25
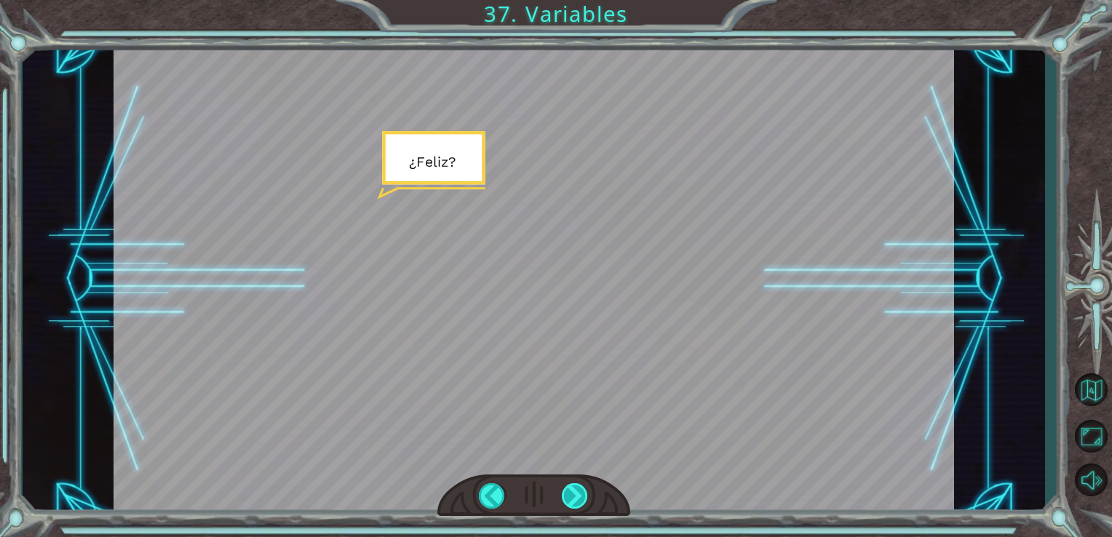
click at [582, 496] on div at bounding box center [575, 495] width 27 height 25
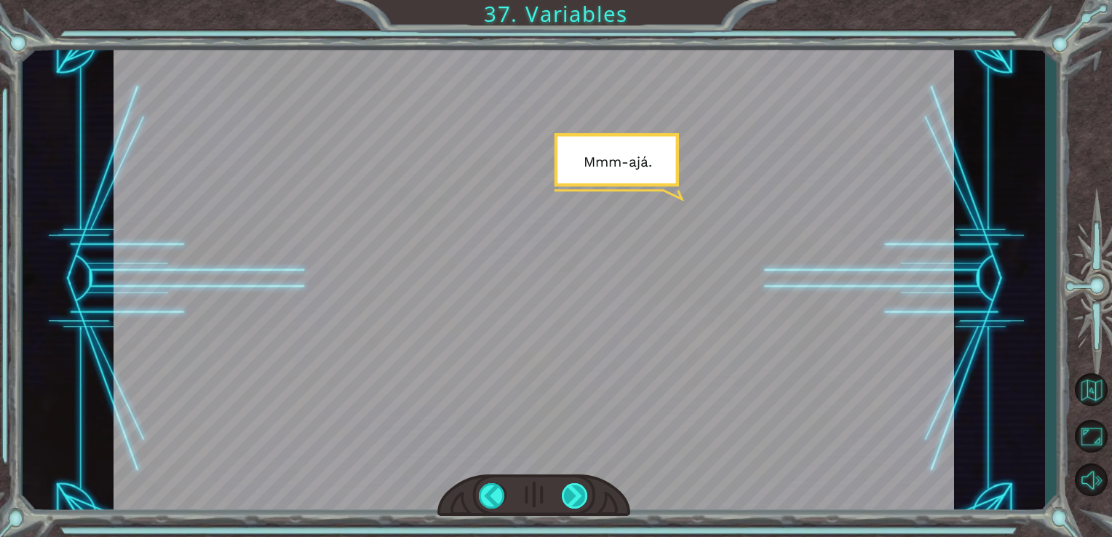
click at [582, 496] on div at bounding box center [575, 495] width 27 height 25
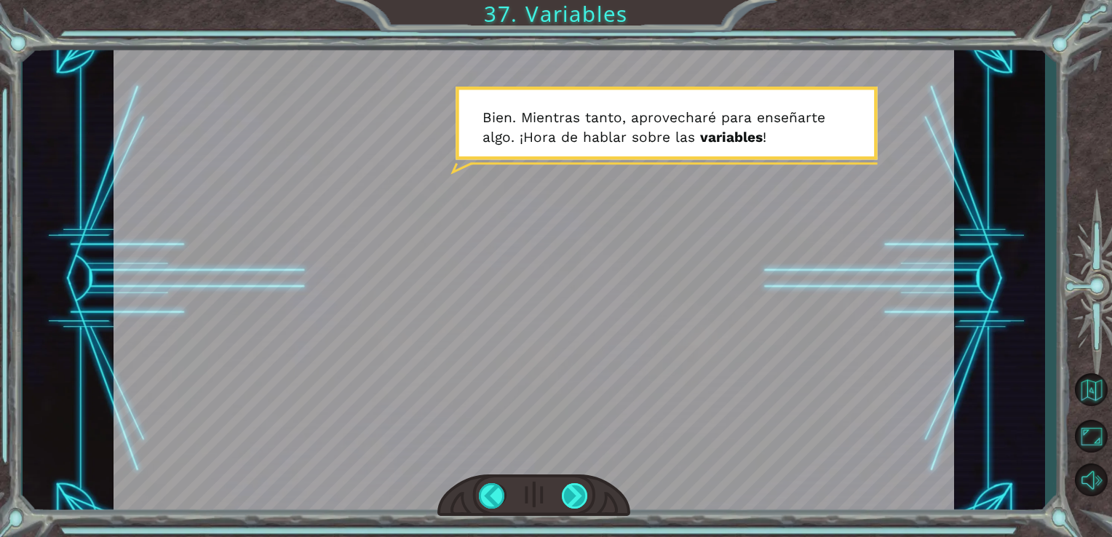
click at [582, 496] on div at bounding box center [575, 495] width 27 height 25
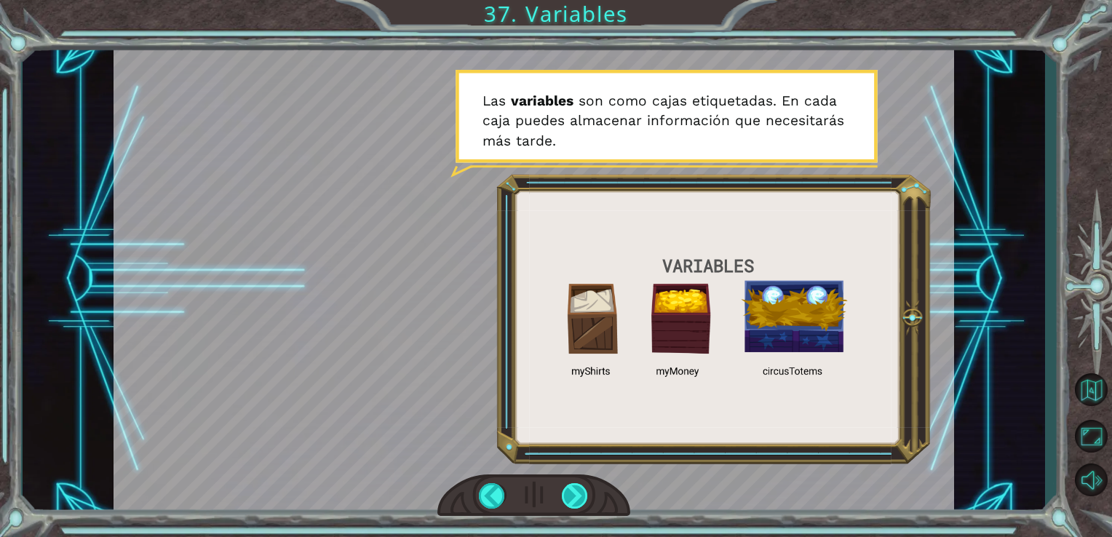
click at [582, 494] on div at bounding box center [575, 495] width 27 height 25
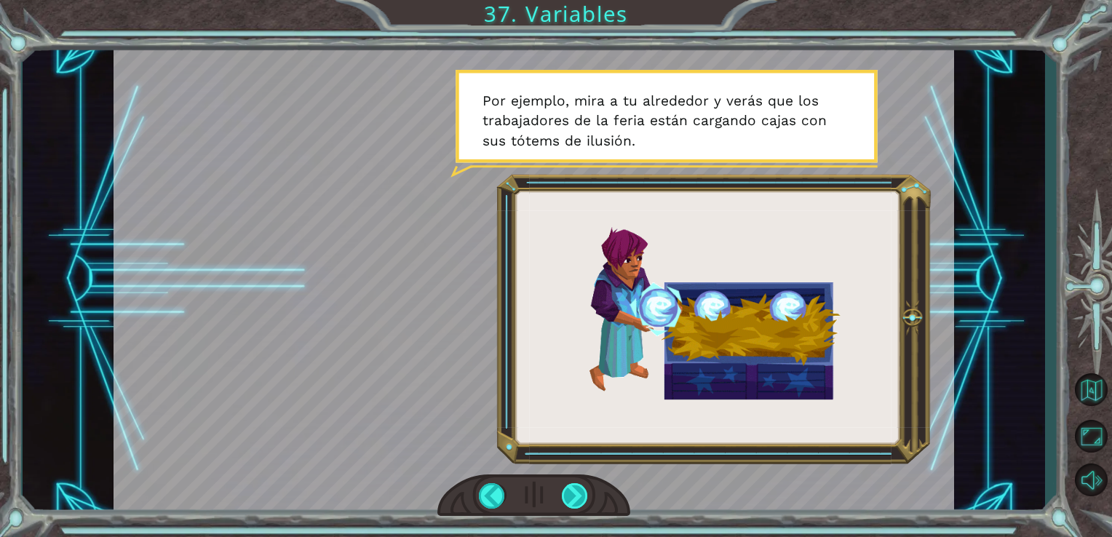
click at [577, 495] on div at bounding box center [575, 495] width 27 height 25
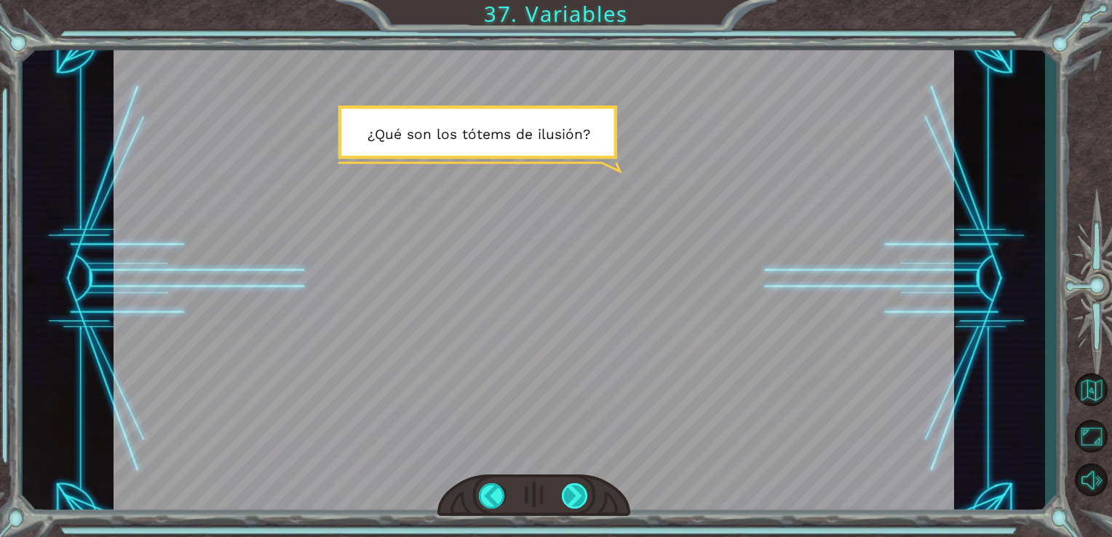
click at [577, 495] on div at bounding box center [575, 495] width 27 height 25
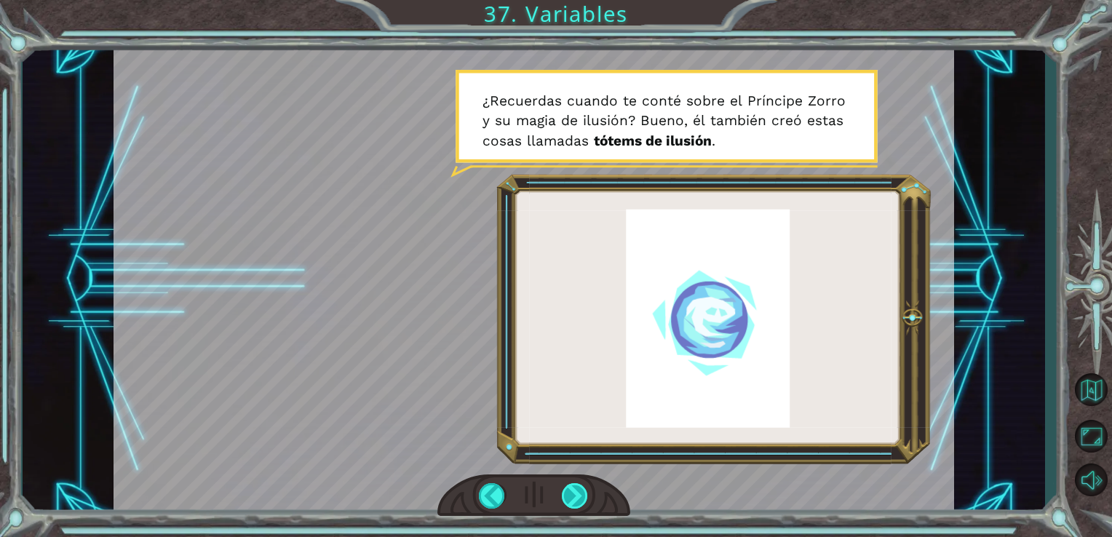
click at [577, 495] on div at bounding box center [575, 495] width 27 height 25
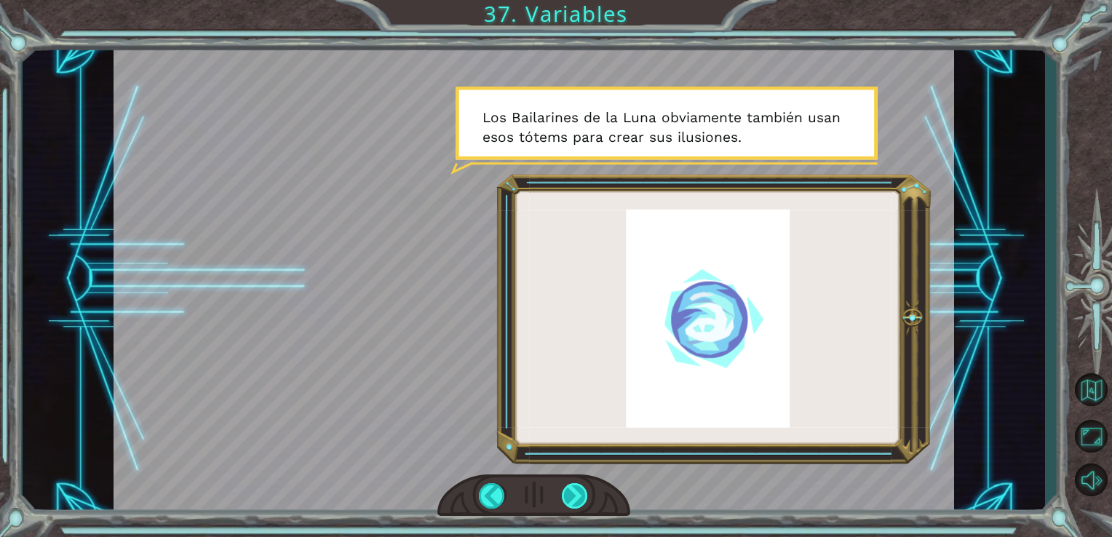
click at [577, 495] on div at bounding box center [575, 495] width 27 height 25
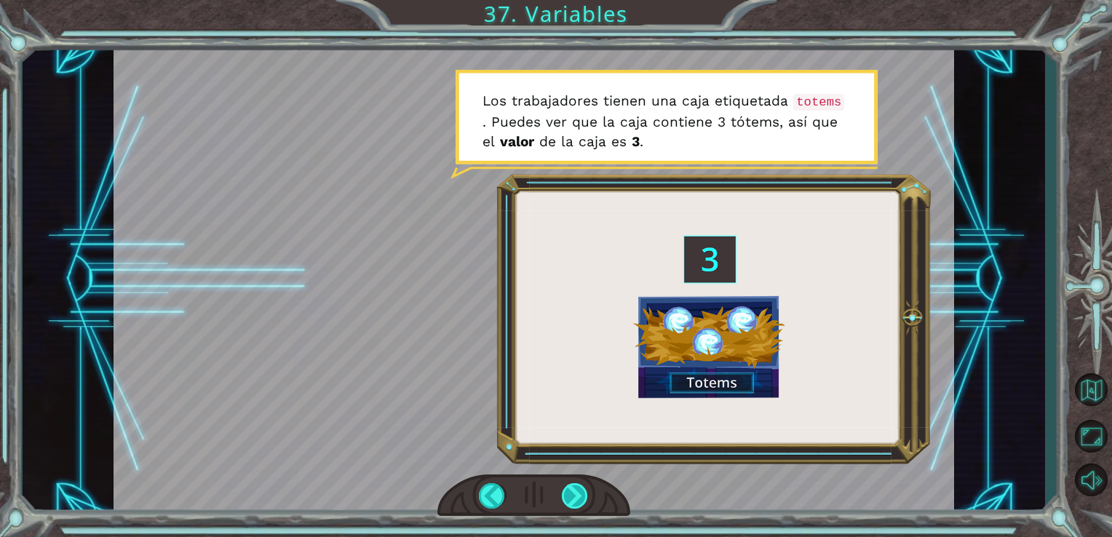
click at [577, 495] on div at bounding box center [575, 495] width 27 height 25
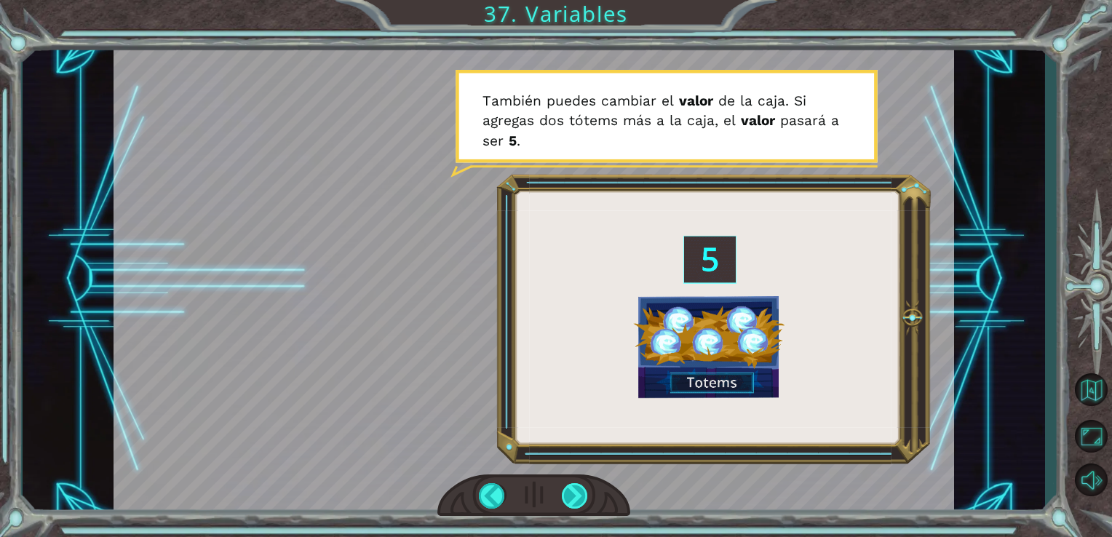
click at [577, 495] on div at bounding box center [575, 495] width 27 height 25
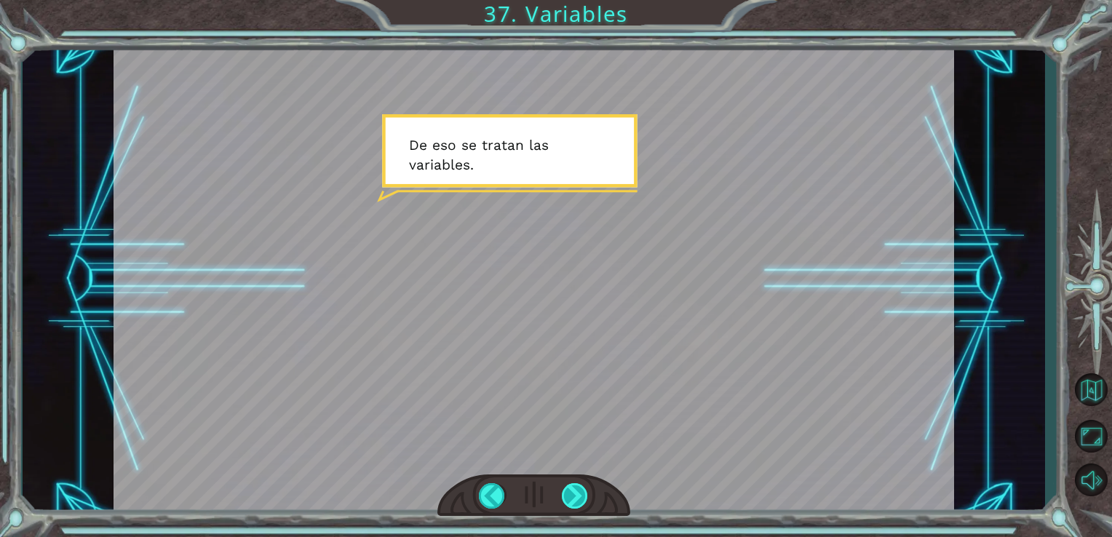
click at [577, 495] on div at bounding box center [575, 495] width 27 height 25
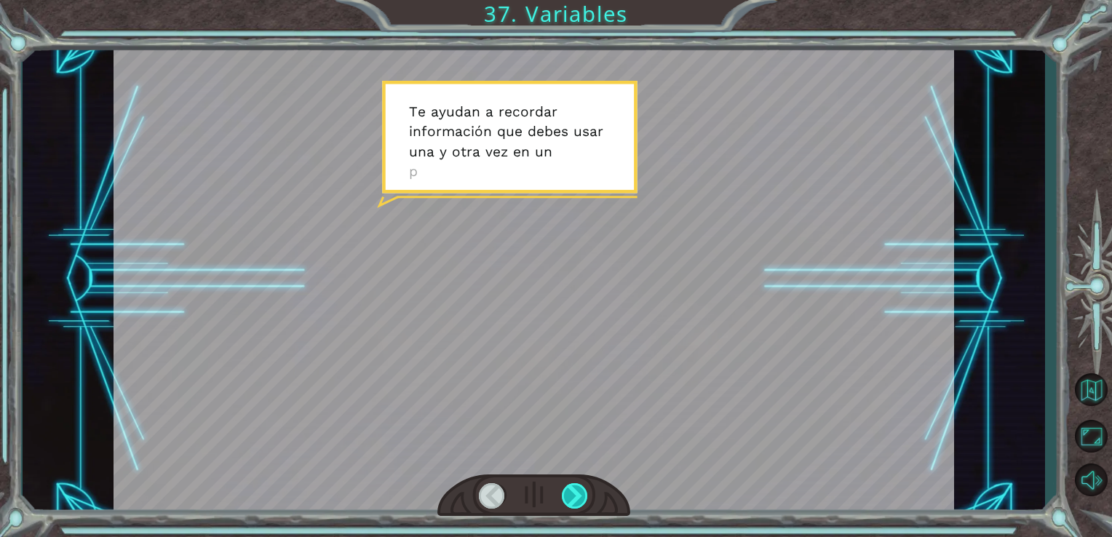
click at [577, 495] on div at bounding box center [575, 495] width 27 height 25
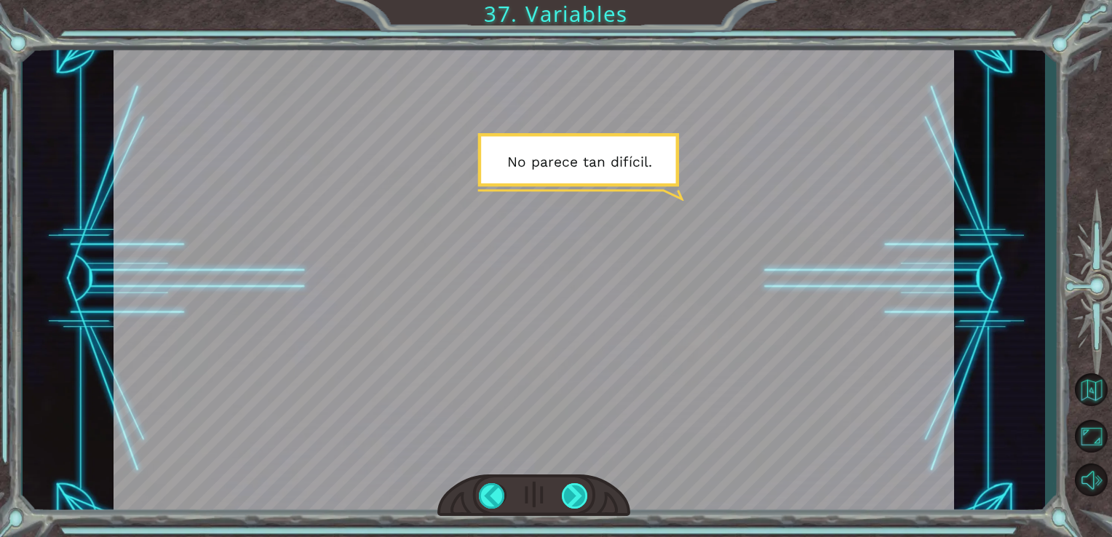
click at [577, 495] on div at bounding box center [575, 495] width 27 height 25
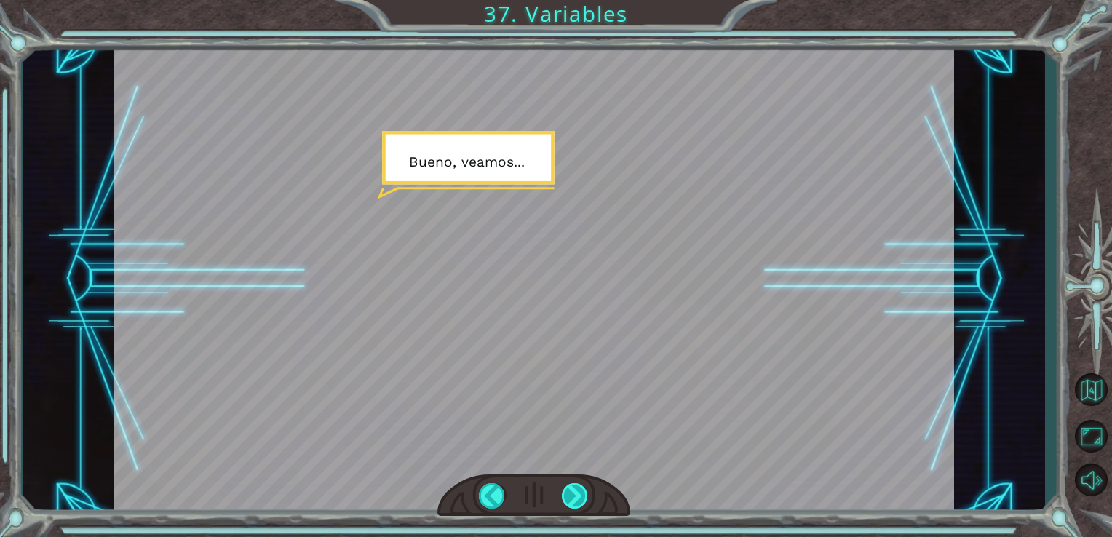
click at [577, 495] on div at bounding box center [575, 495] width 27 height 25
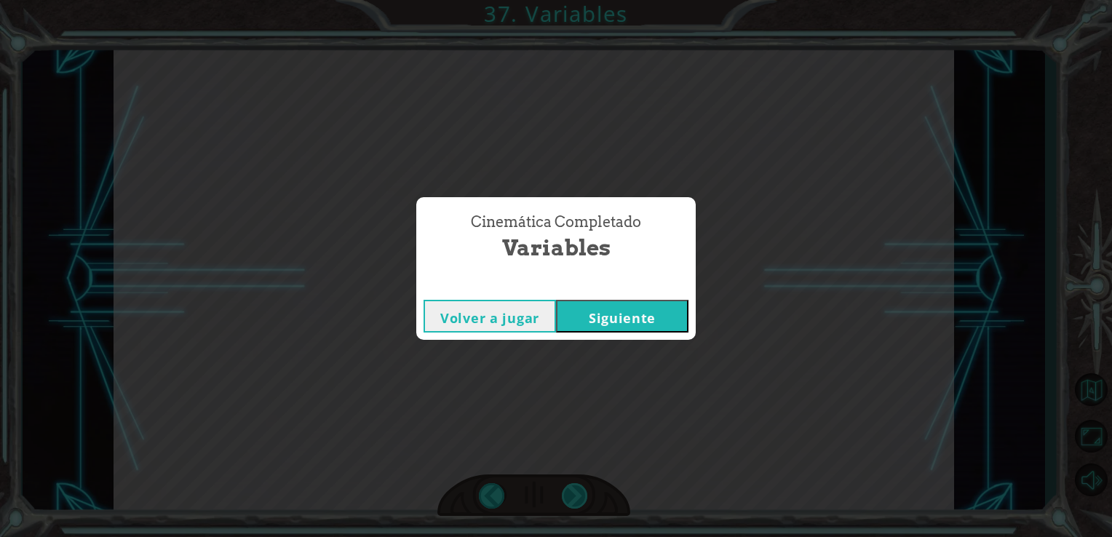
click at [577, 495] on div "Cinemática Completado Variables Volver a jugar [GEOGRAPHIC_DATA]" at bounding box center [556, 268] width 1112 height 537
click at [611, 320] on button "Siguiente" at bounding box center [622, 316] width 132 height 33
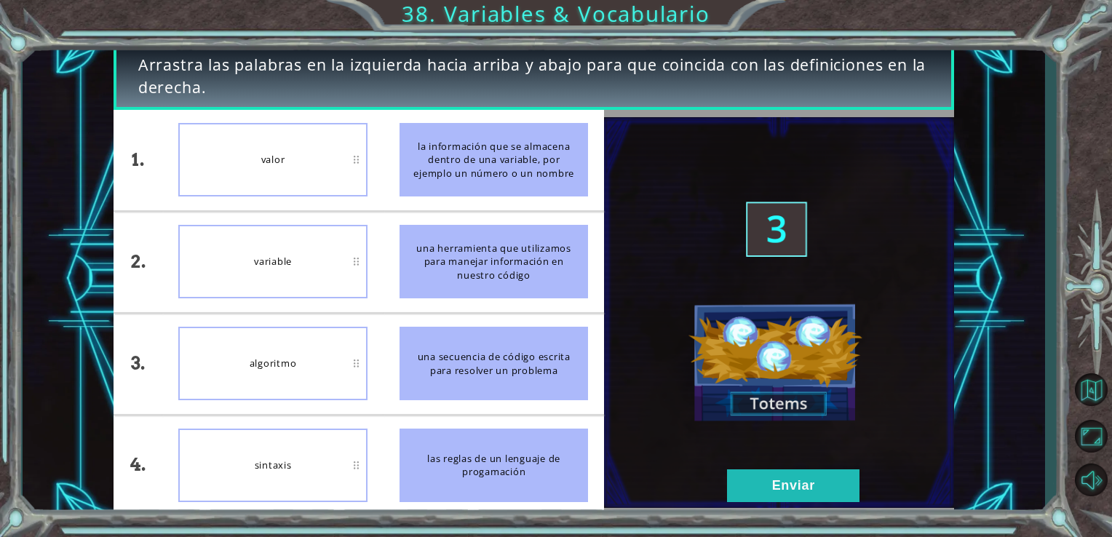
click at [309, 230] on div "variable" at bounding box center [272, 262] width 189 height 74
click at [765, 470] on button "Enviar" at bounding box center [793, 486] width 132 height 33
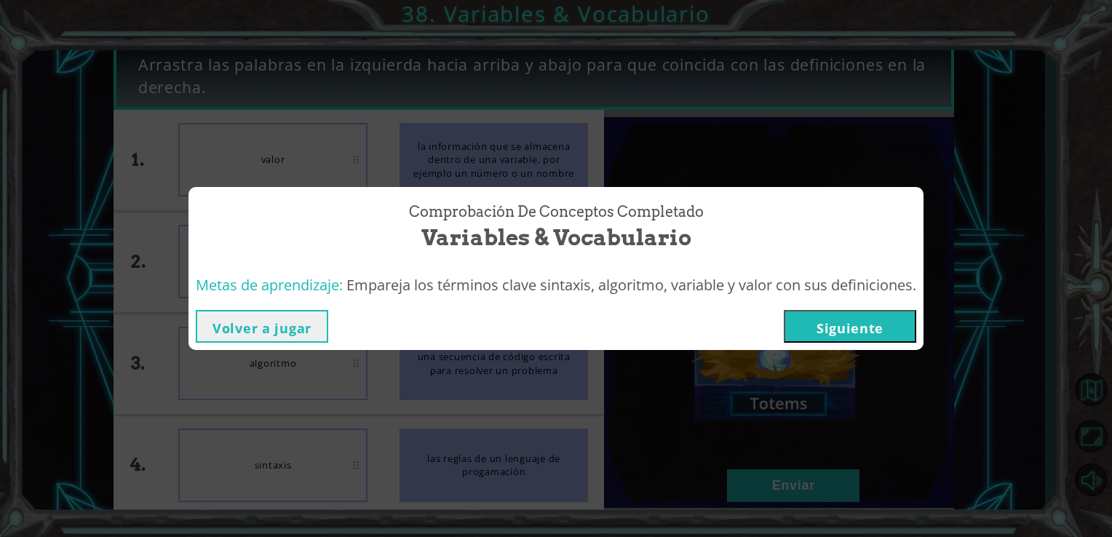
click at [891, 328] on button "Siguiente" at bounding box center [850, 326] width 132 height 33
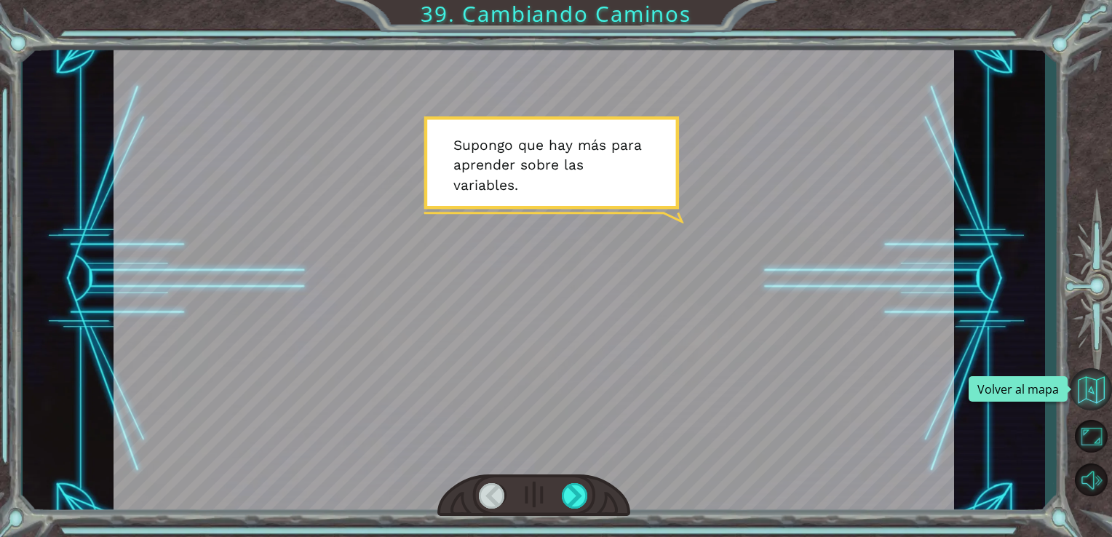
click at [1084, 371] on button "Volver al mapa" at bounding box center [1091, 389] width 42 height 42
